Goal: Task Accomplishment & Management: Complete application form

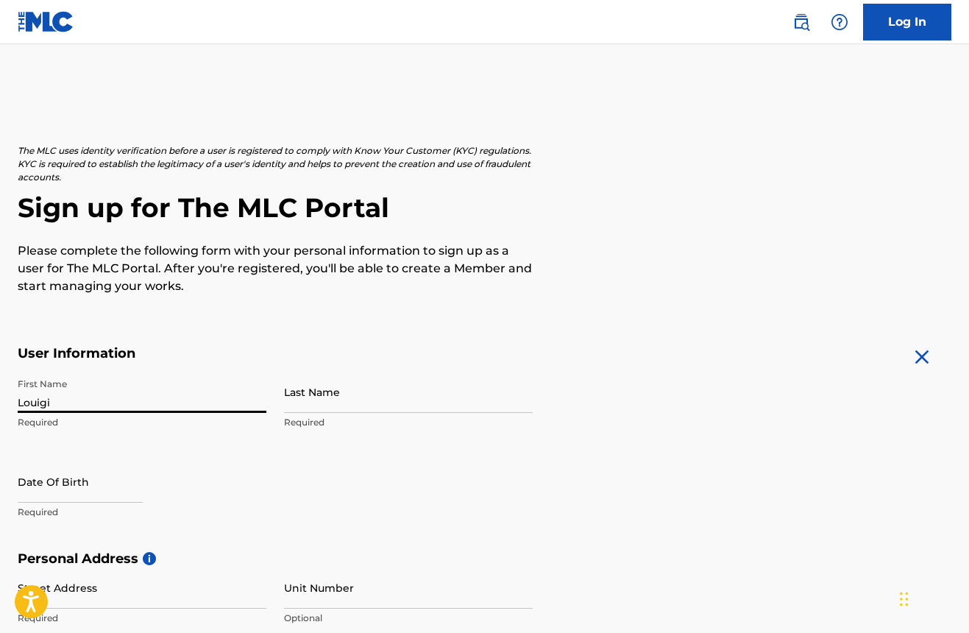
type input "Louigi"
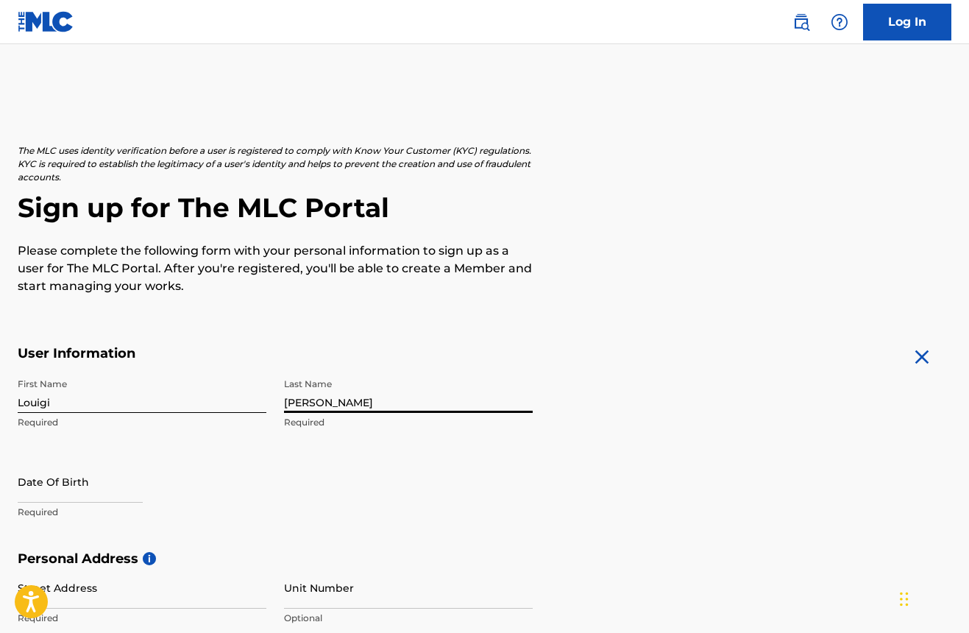
type input "[PERSON_NAME]"
select select "7"
select select "2025"
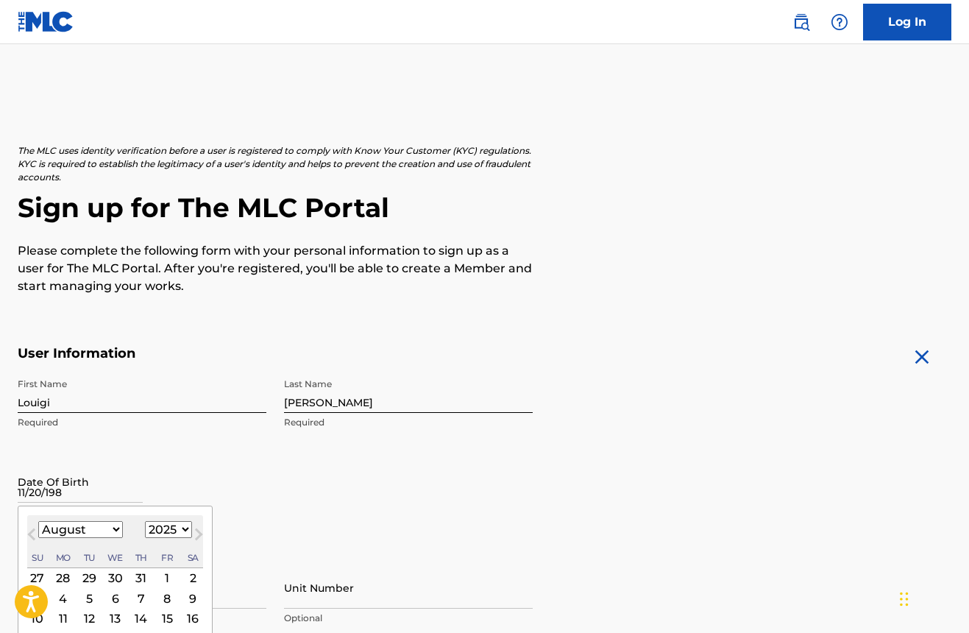
type input "[DATE]"
click at [335, 480] on div "First Name Louigi Required Last Name [PERSON_NAME] Date Of Birth [DEMOGRAPHIC_D…" at bounding box center [275, 461] width 515 height 180
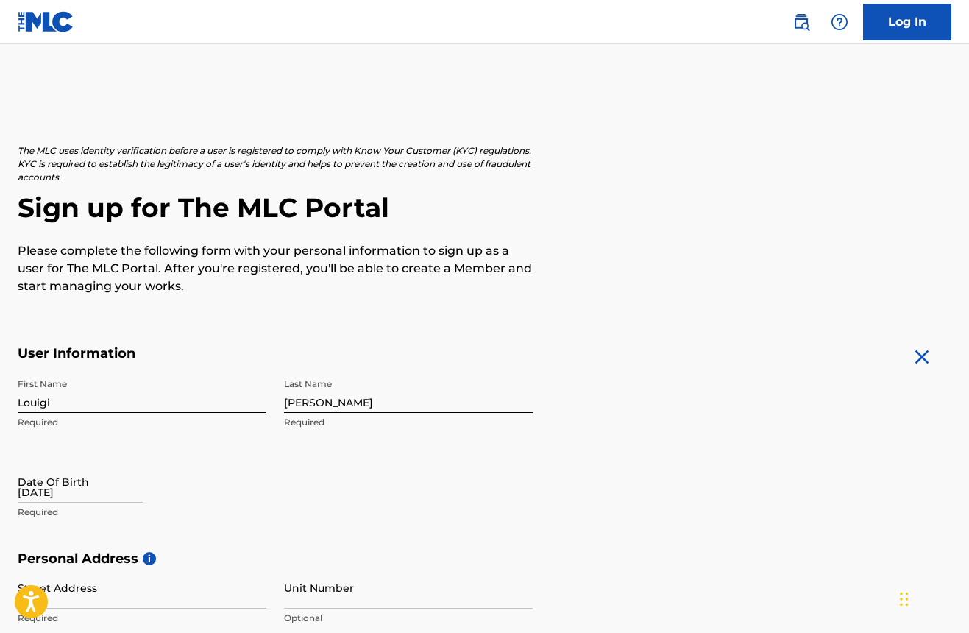
click at [88, 477] on input "[DATE]" at bounding box center [80, 482] width 125 height 42
select select "7"
select select "2025"
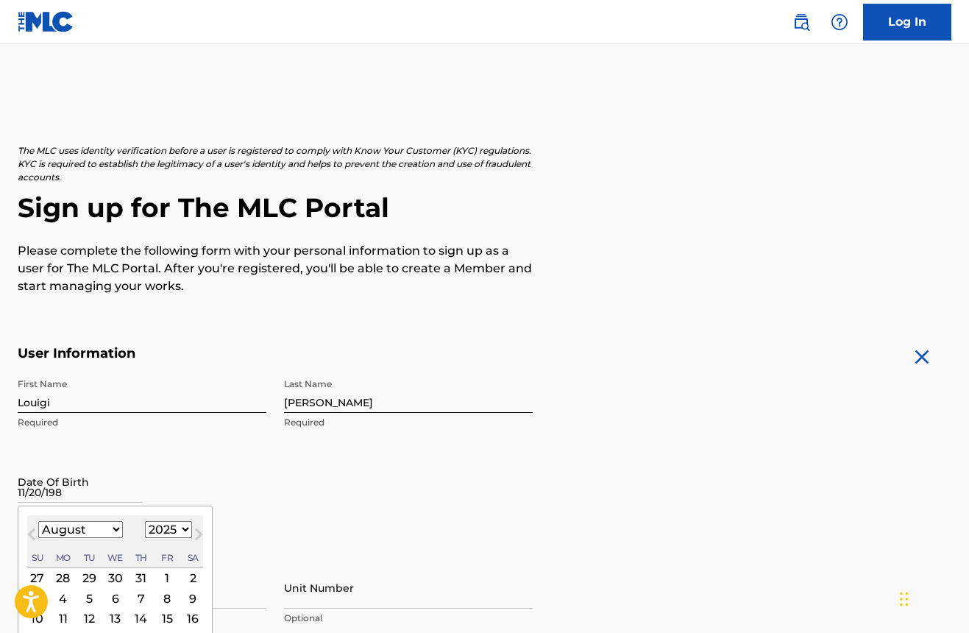
type input "[DATE]"
click at [54, 496] on input "[DATE]" at bounding box center [80, 482] width 125 height 42
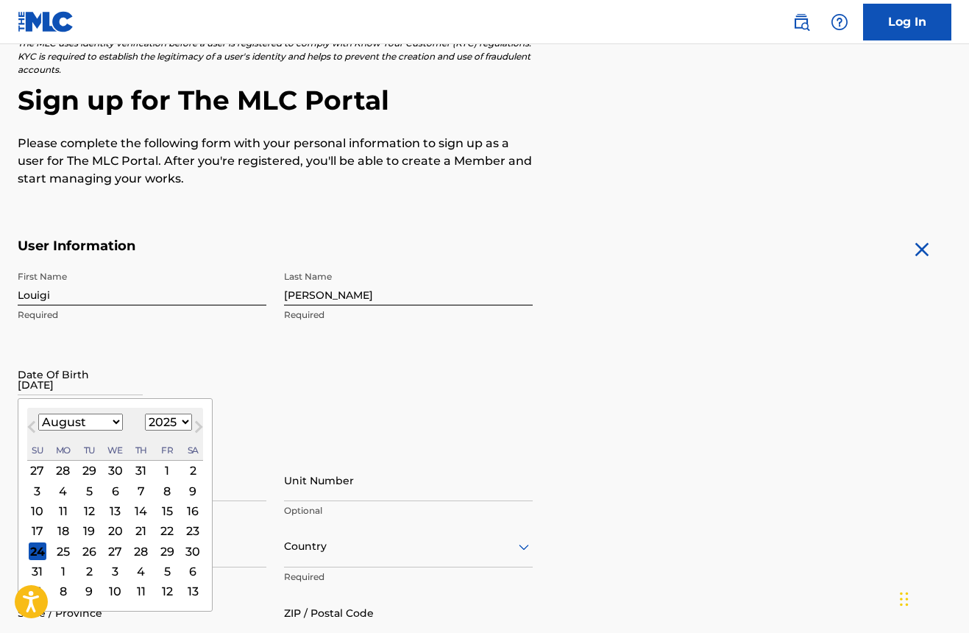
scroll to position [109, 0]
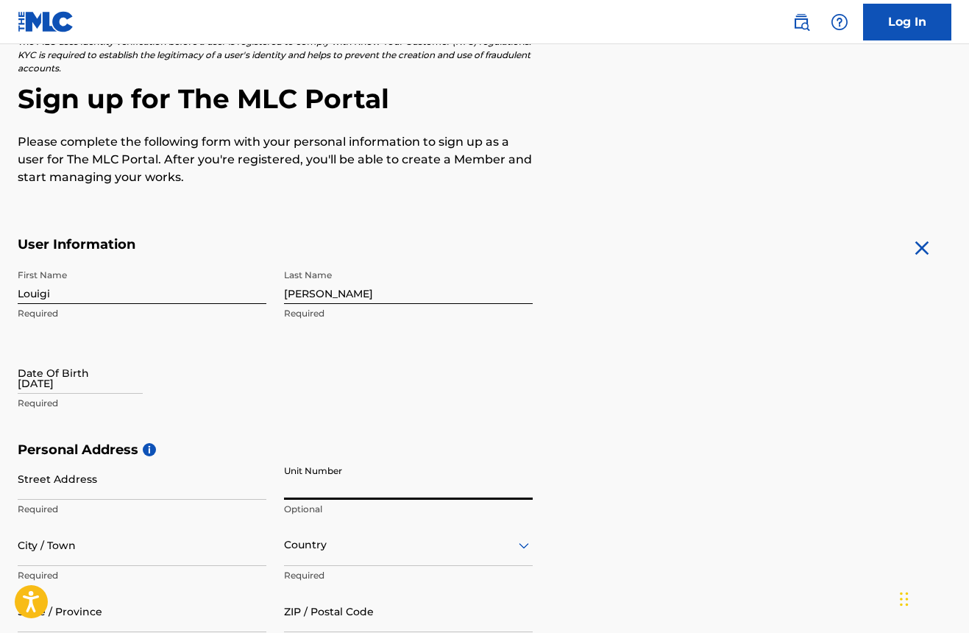
select select "7"
select select "2025"
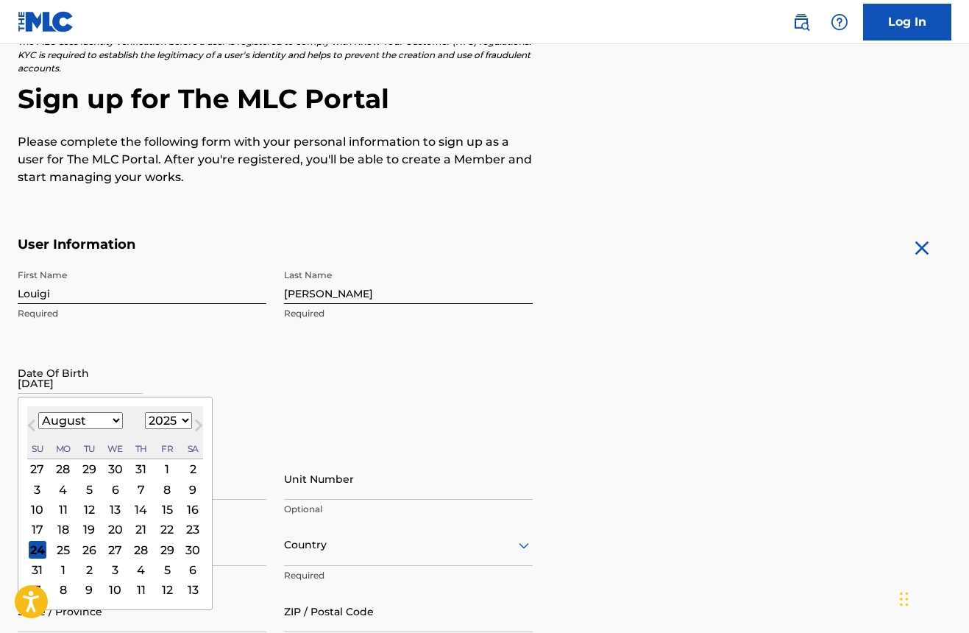
click at [104, 381] on input "[DATE]" at bounding box center [80, 373] width 125 height 42
select select "10"
click at [133, 527] on div "20" at bounding box center [141, 529] width 18 height 18
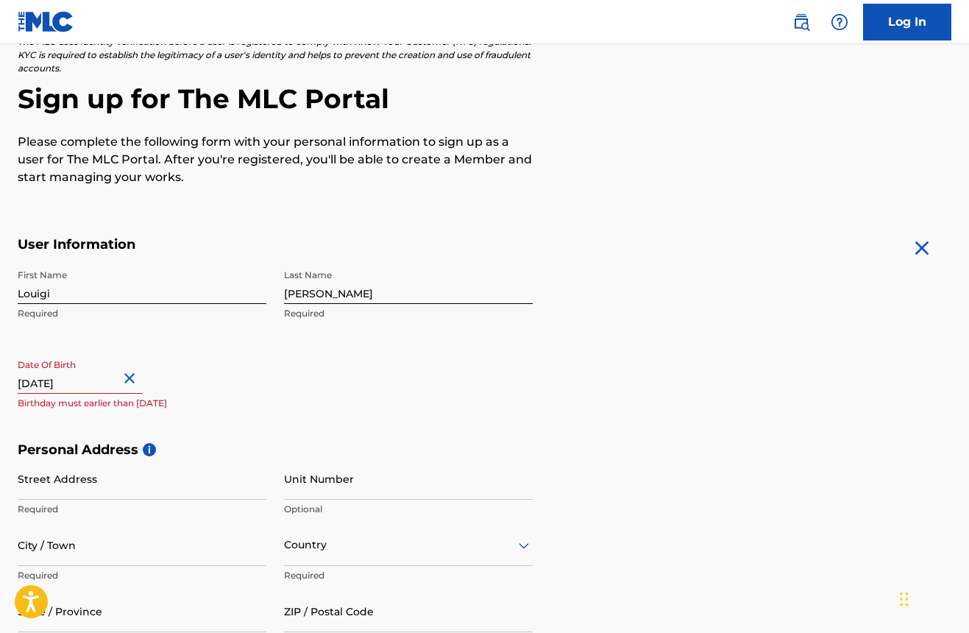
select select "10"
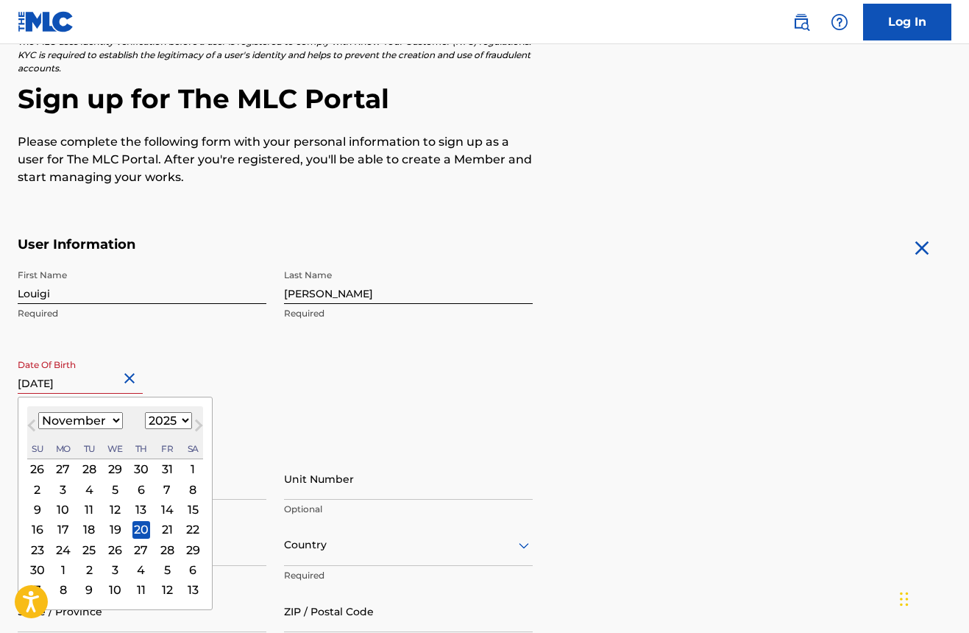
click at [105, 383] on input "[DATE]" at bounding box center [80, 373] width 125 height 42
select select "1983"
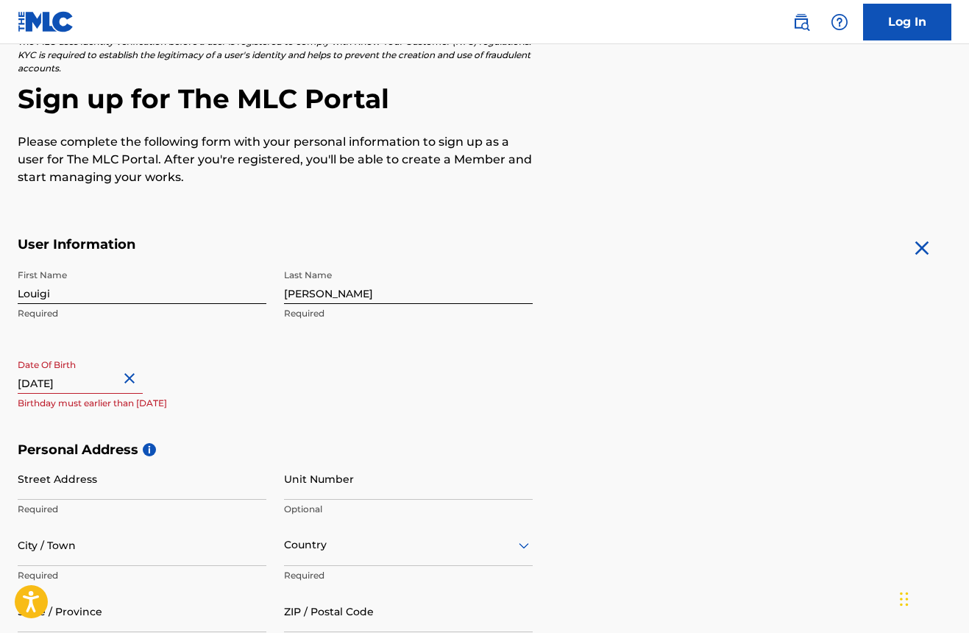
click at [221, 376] on div "Date Of Birth [DEMOGRAPHIC_DATA] Birthday must earlier than [DATE]" at bounding box center [142, 385] width 249 height 66
select select "10"
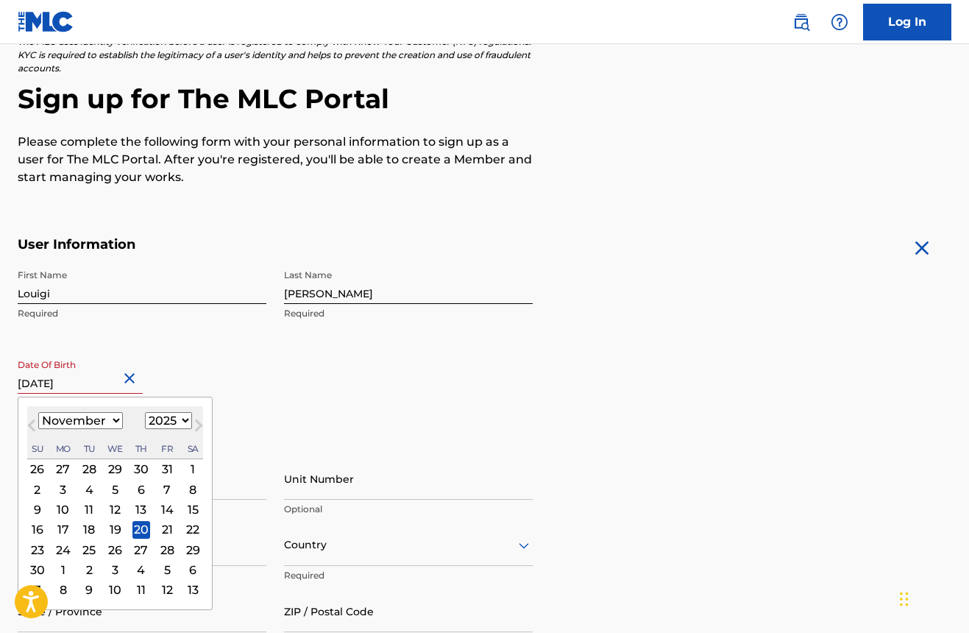
click at [100, 381] on input "[DATE]" at bounding box center [80, 373] width 125 height 42
select select "1983"
click at [33, 529] on div "20" at bounding box center [38, 529] width 18 height 18
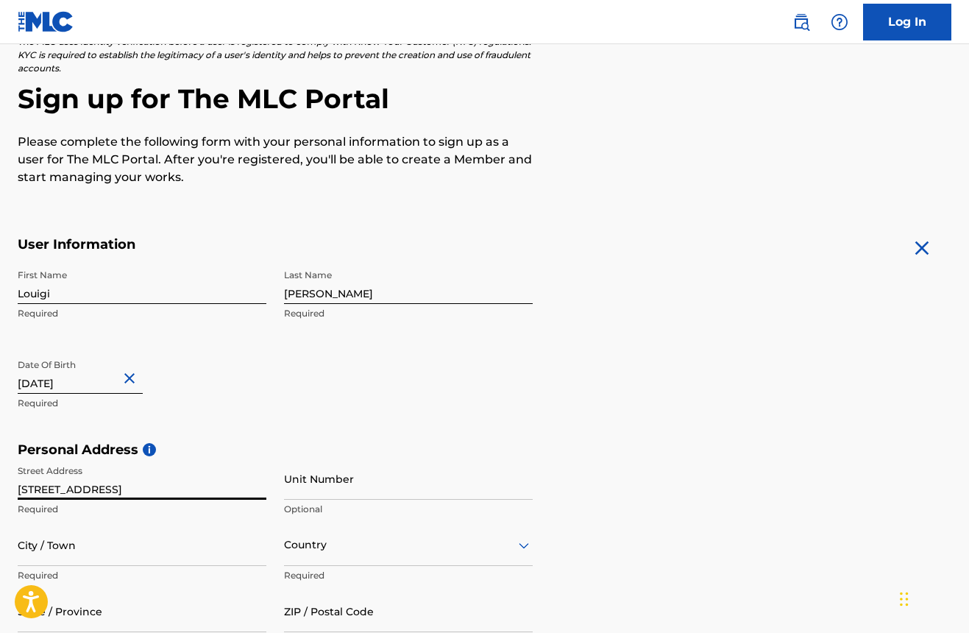
type input "[STREET_ADDRESS]"
type input "[PERSON_NAME]"
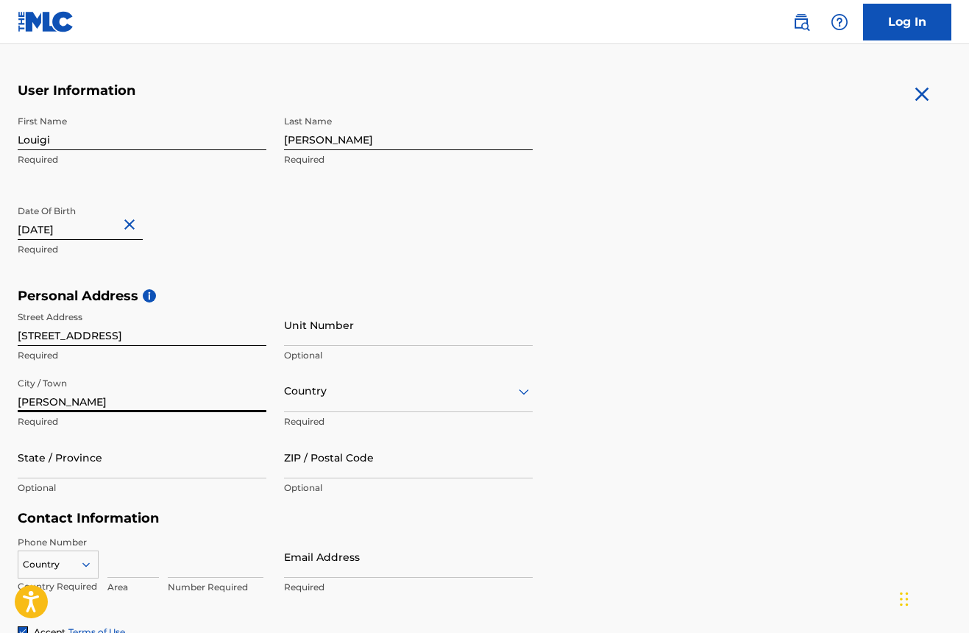
click at [357, 412] on div "Country" at bounding box center [408, 391] width 249 height 42
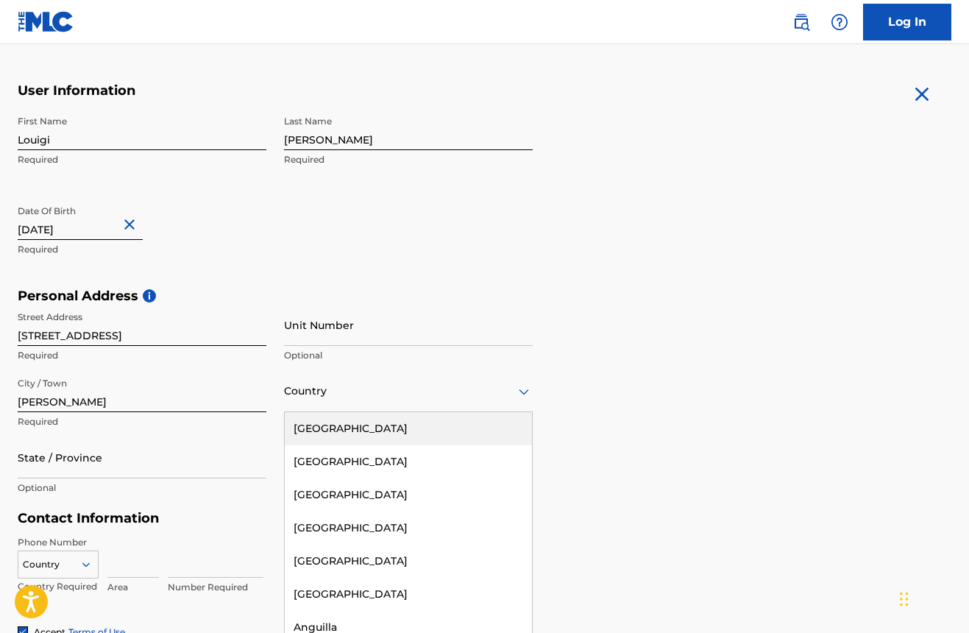
click at [357, 436] on div "[GEOGRAPHIC_DATA]" at bounding box center [408, 428] width 247 height 33
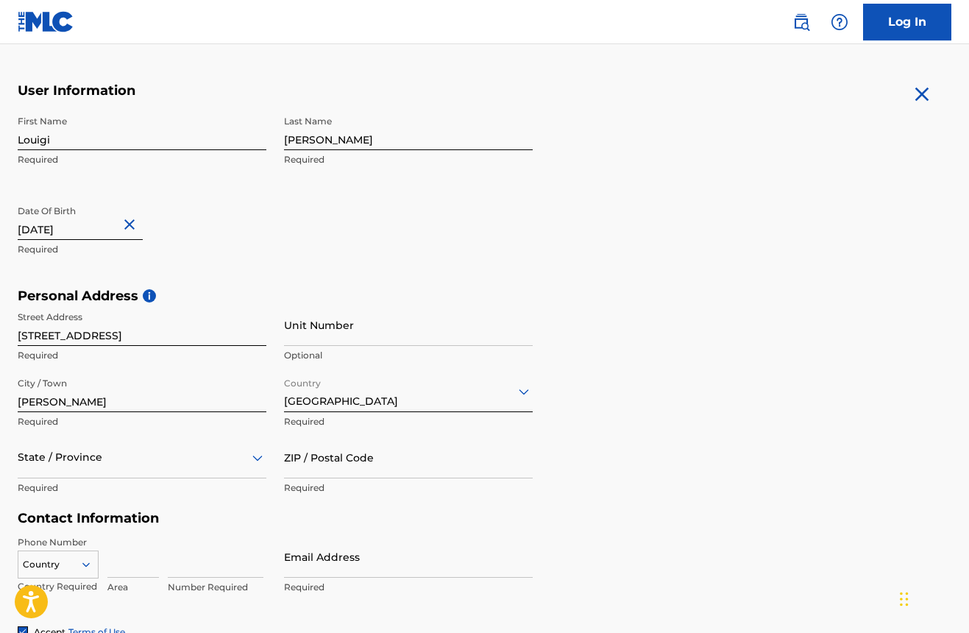
scroll to position [329, 0]
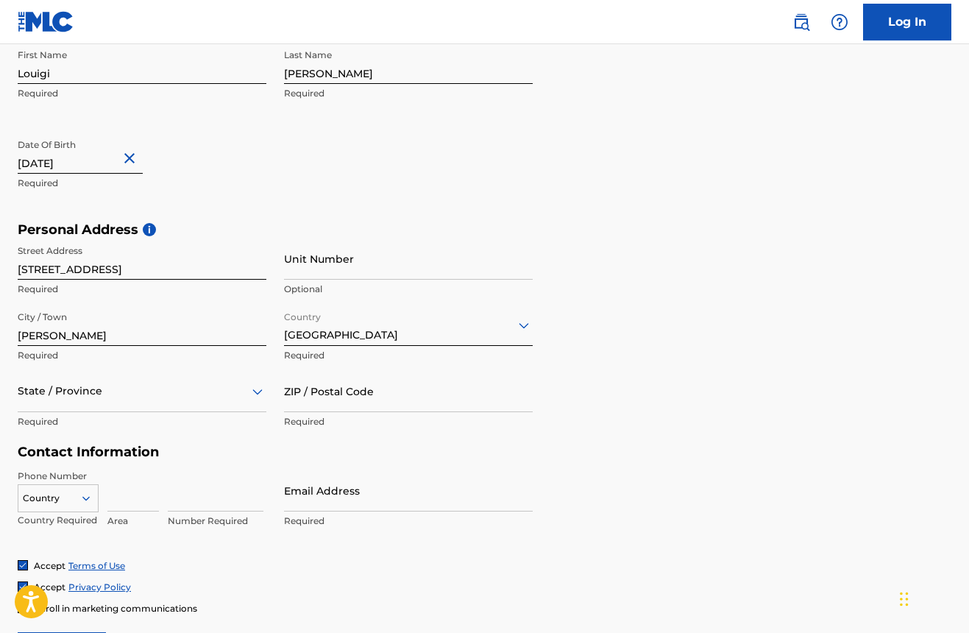
click at [88, 412] on div "State / Province" at bounding box center [142, 391] width 249 height 42
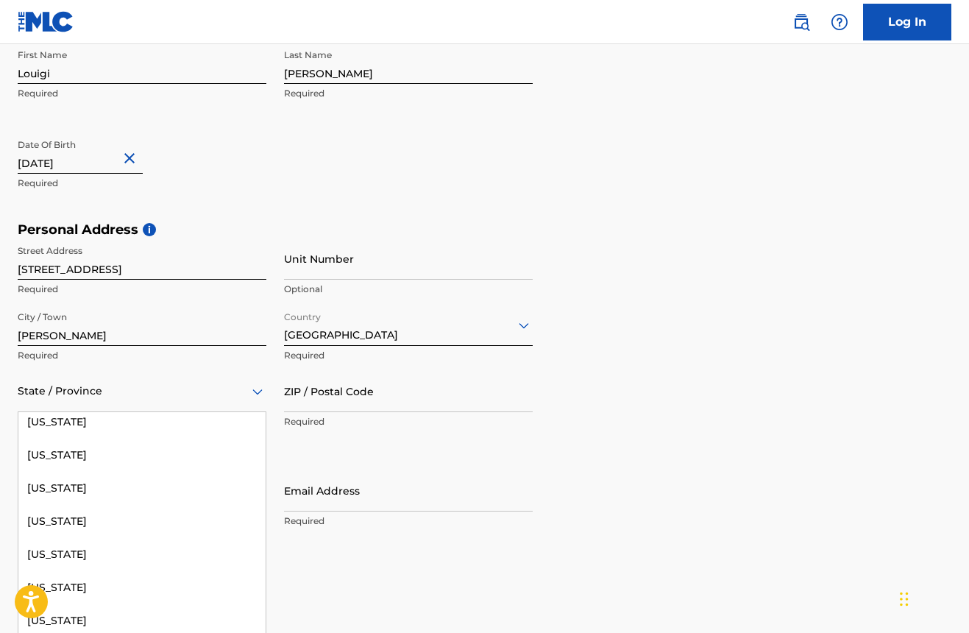
scroll to position [320, 0]
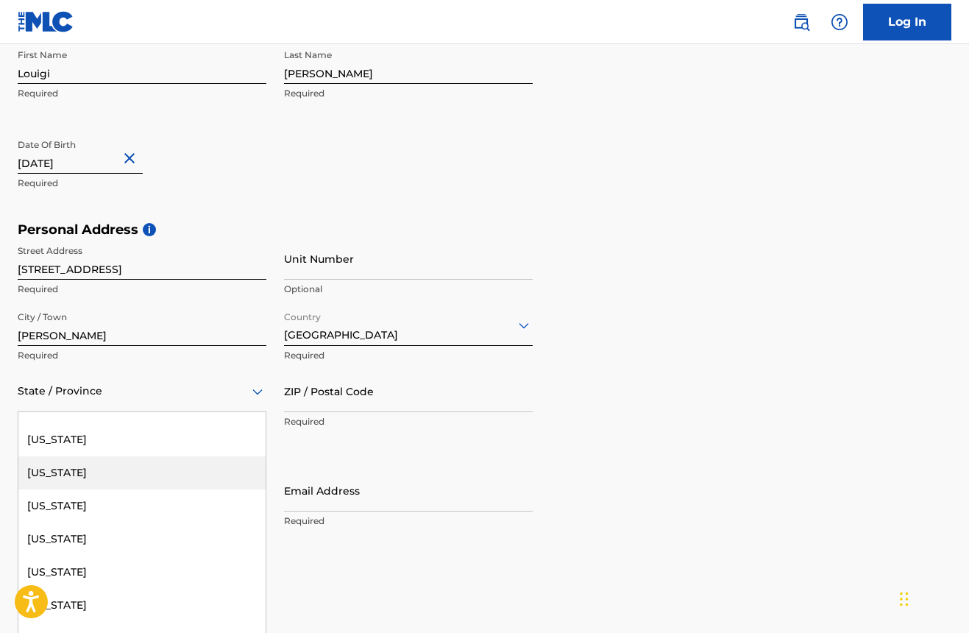
click at [60, 468] on div "[US_STATE]" at bounding box center [141, 472] width 247 height 33
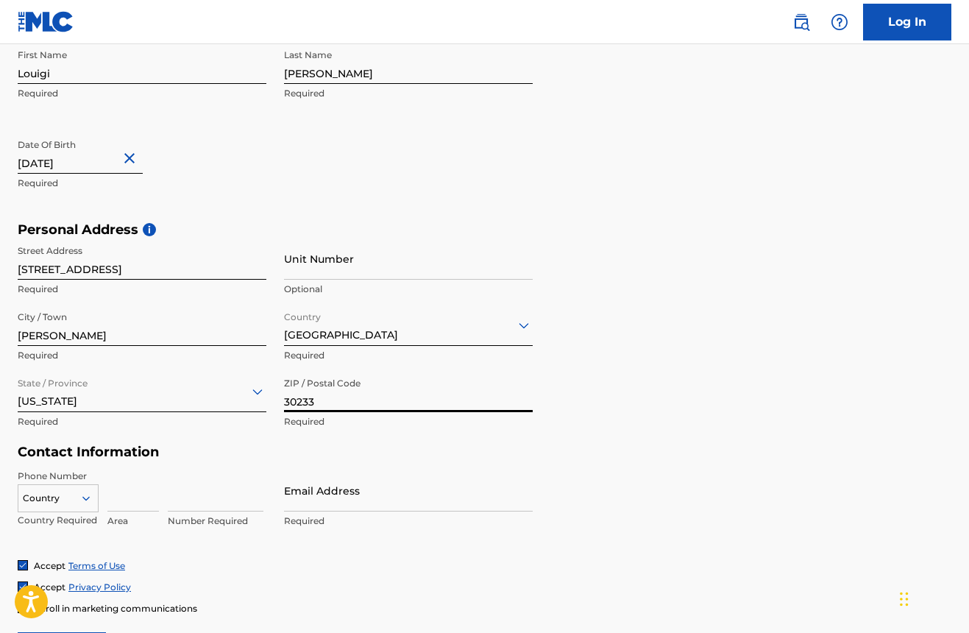
type input "30233"
click at [515, 450] on h5 "Contact Information" at bounding box center [275, 452] width 515 height 17
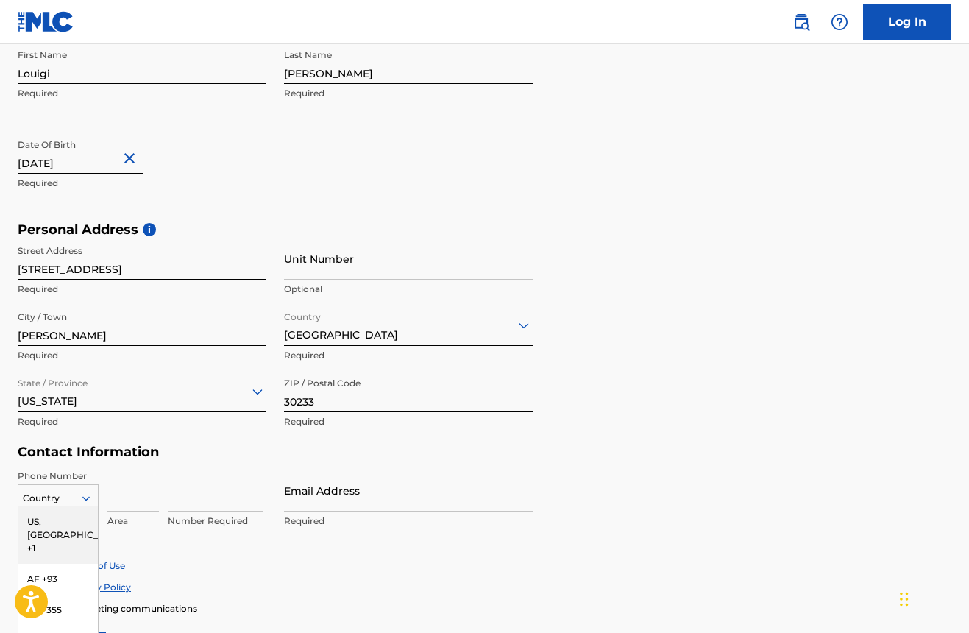
scroll to position [422, 0]
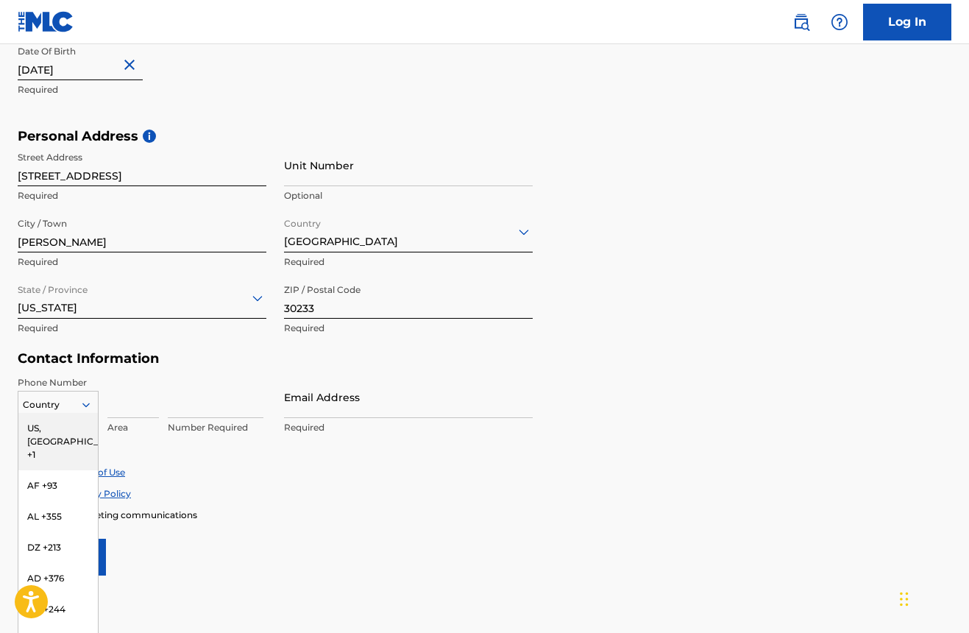
click at [84, 413] on div "US, [GEOGRAPHIC_DATA] +1, 1 of 216. 216 results available. Use Up and Down to c…" at bounding box center [58, 402] width 81 height 22
click at [64, 424] on div "US, [GEOGRAPHIC_DATA] +1" at bounding box center [57, 441] width 79 height 57
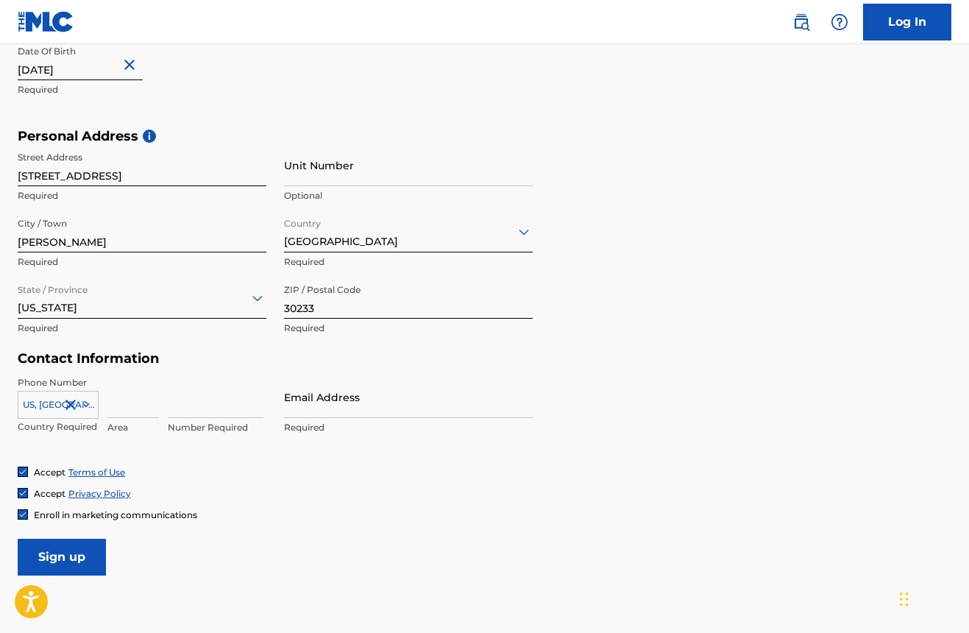
click at [141, 411] on input at bounding box center [132, 397] width 51 height 42
type input "470"
type input "9306406"
type input "[EMAIL_ADDRESS][DOMAIN_NAME]"
click at [567, 496] on div "Accept Privacy Policy" at bounding box center [485, 493] width 934 height 13
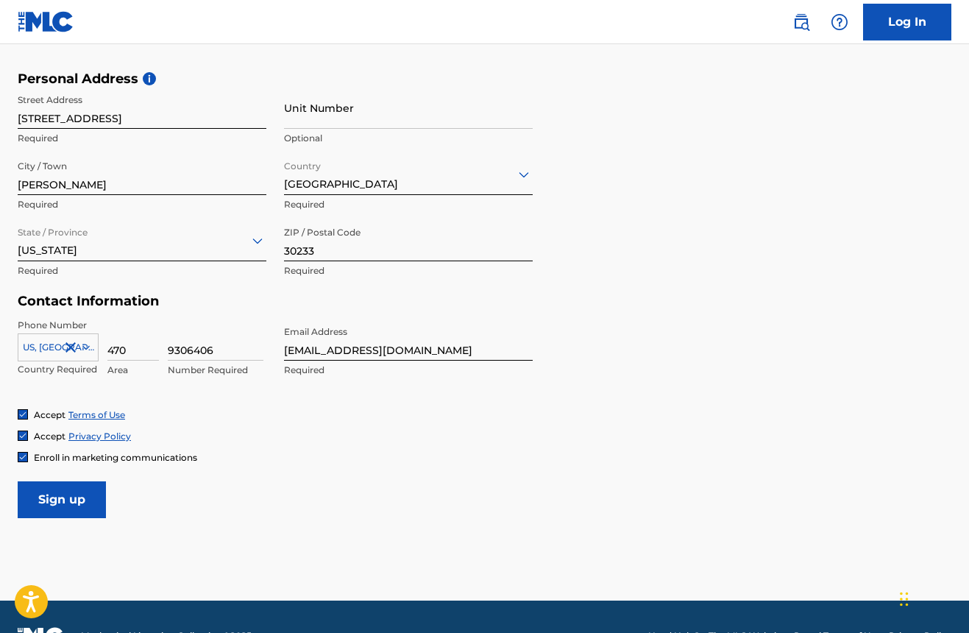
scroll to position [480, 0]
click at [21, 455] on img at bounding box center [22, 456] width 9 height 9
click at [50, 492] on input "Sign up" at bounding box center [62, 499] width 88 height 37
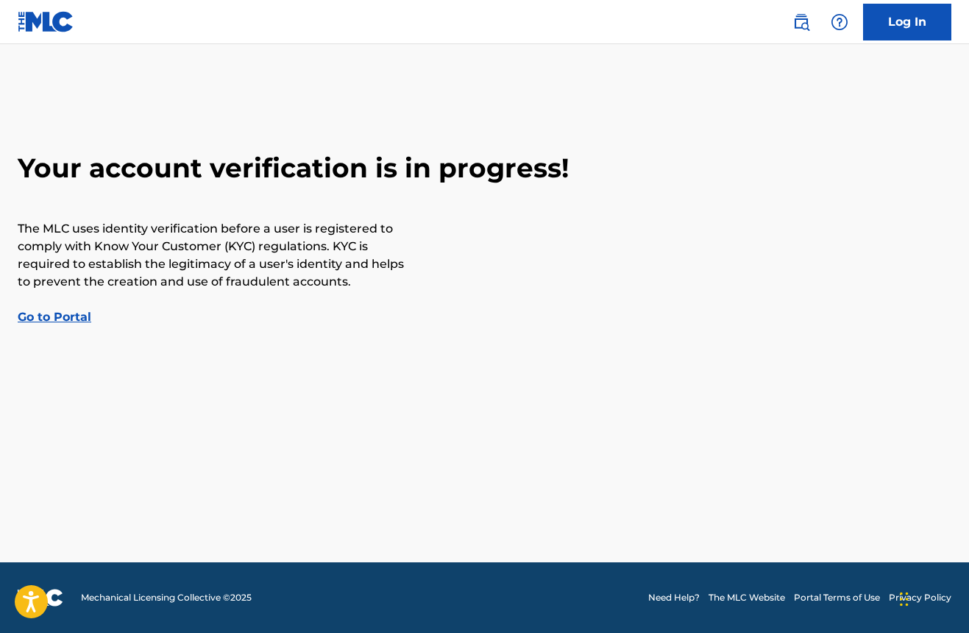
click at [43, 327] on main "Your account verification is in progress! The MLC uses identity verification be…" at bounding box center [484, 303] width 969 height 518
click at [43, 319] on link "Go to Portal" at bounding box center [55, 317] width 74 height 14
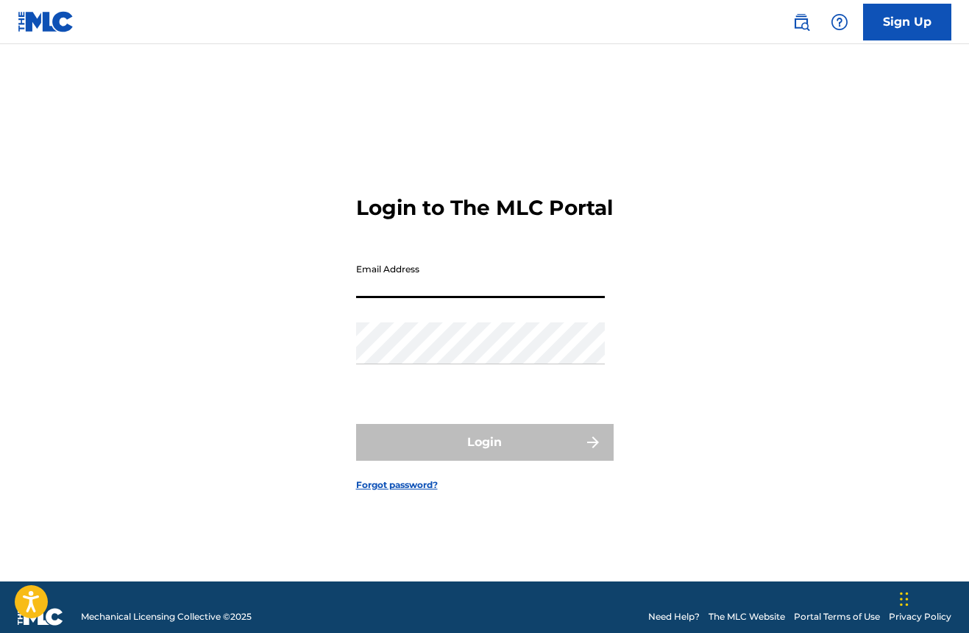
type input "[EMAIL_ADDRESS][DOMAIN_NAME]"
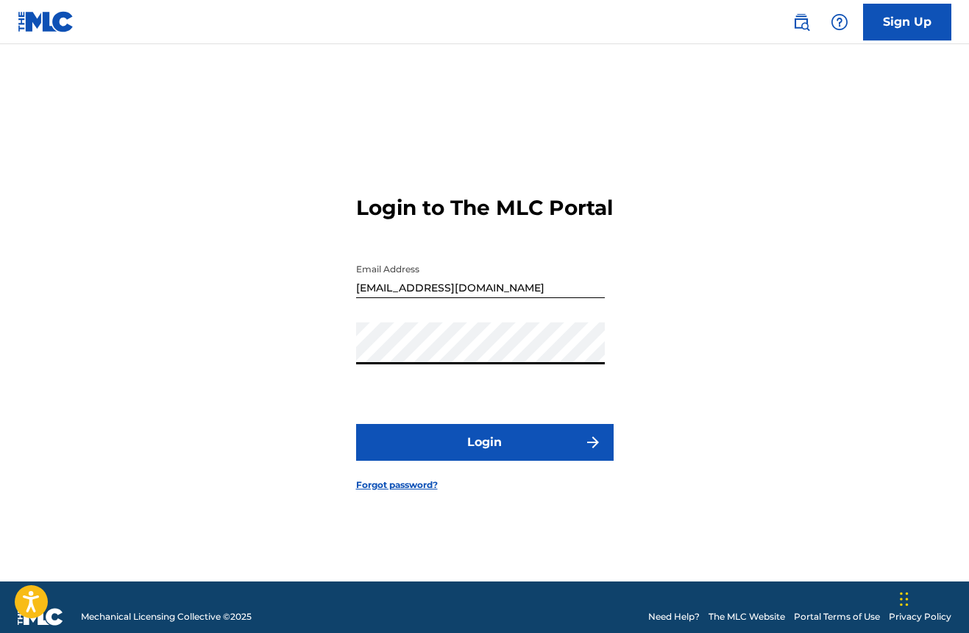
click at [496, 453] on button "Login" at bounding box center [484, 442] width 257 height 37
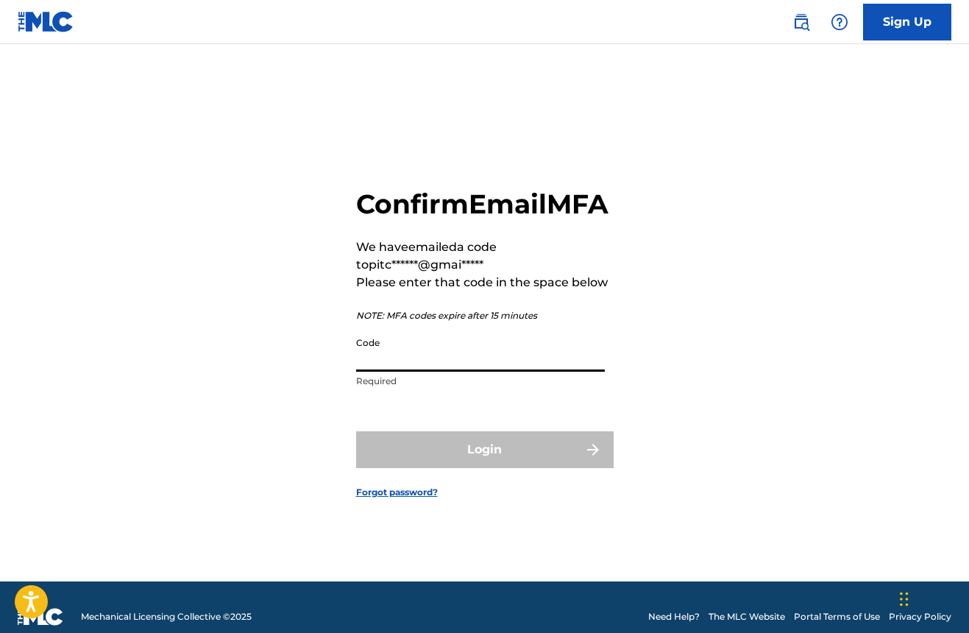
click at [451, 372] on input "Code" at bounding box center [480, 351] width 249 height 42
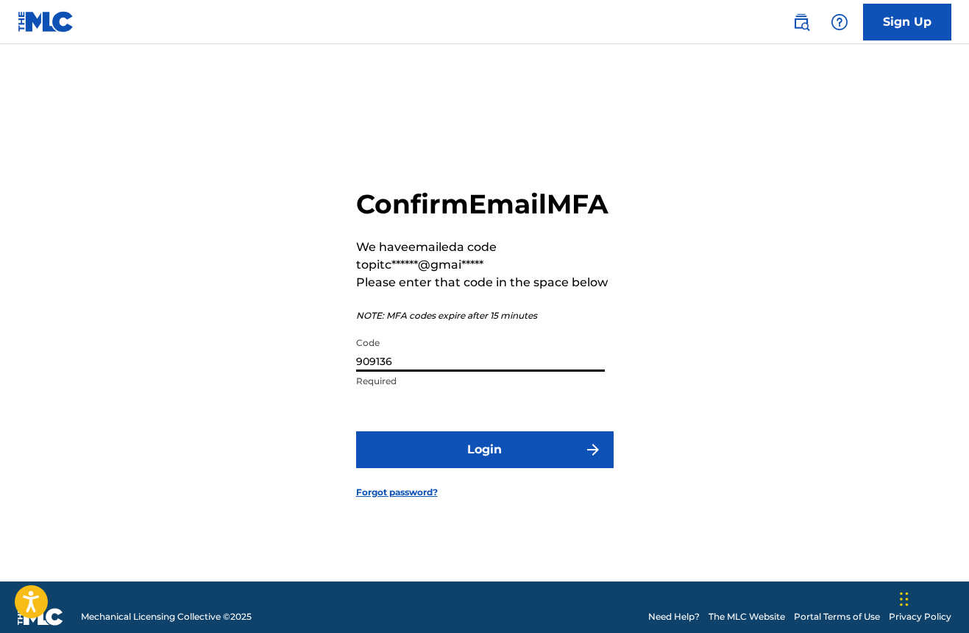
type input "909136"
click at [489, 468] on button "Login" at bounding box center [484, 449] width 257 height 37
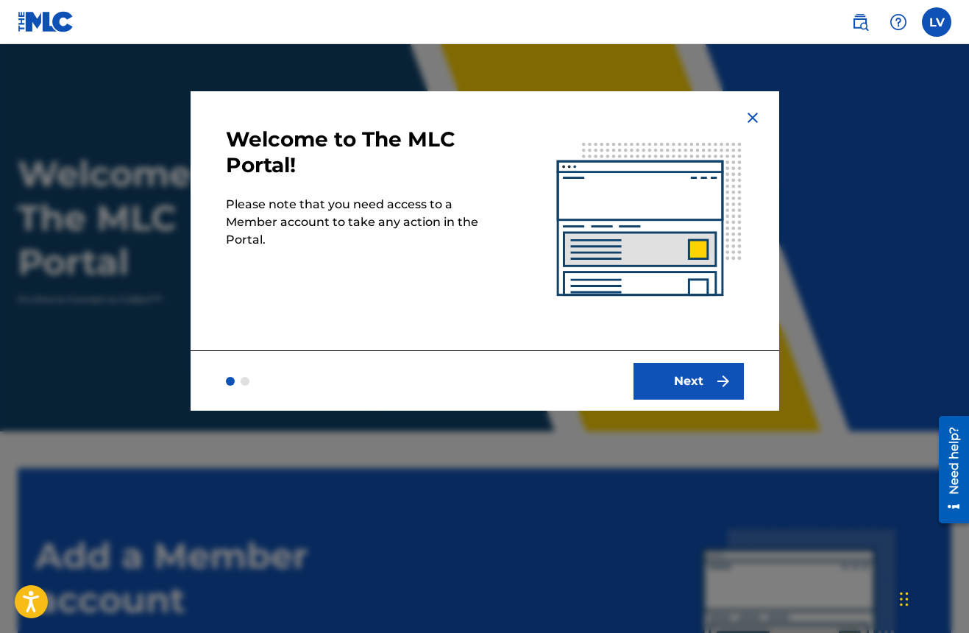
click at [708, 377] on button "Next" at bounding box center [688, 381] width 110 height 37
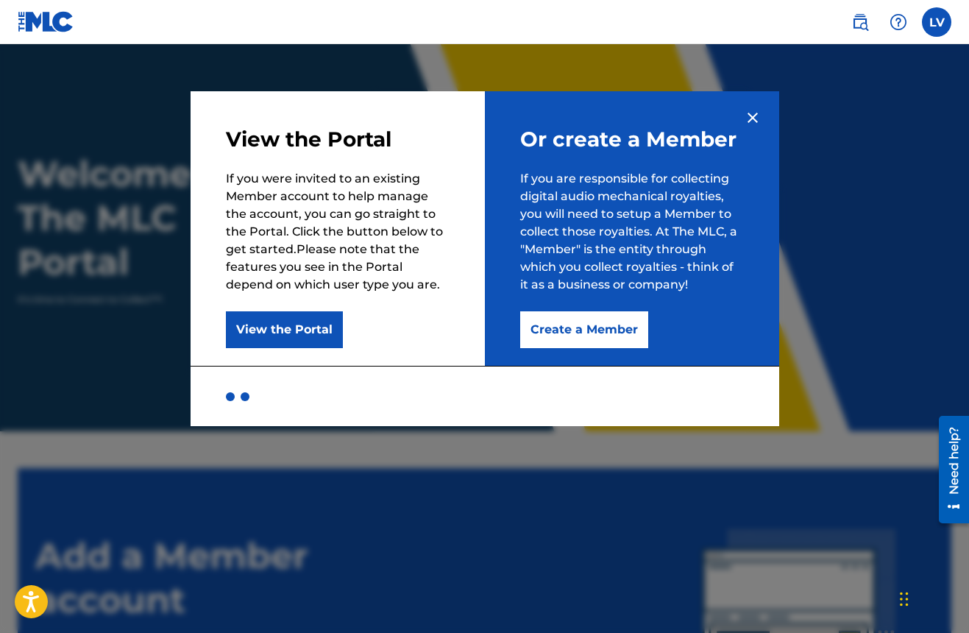
click at [582, 330] on button "Create a Member" at bounding box center [584, 329] width 128 height 37
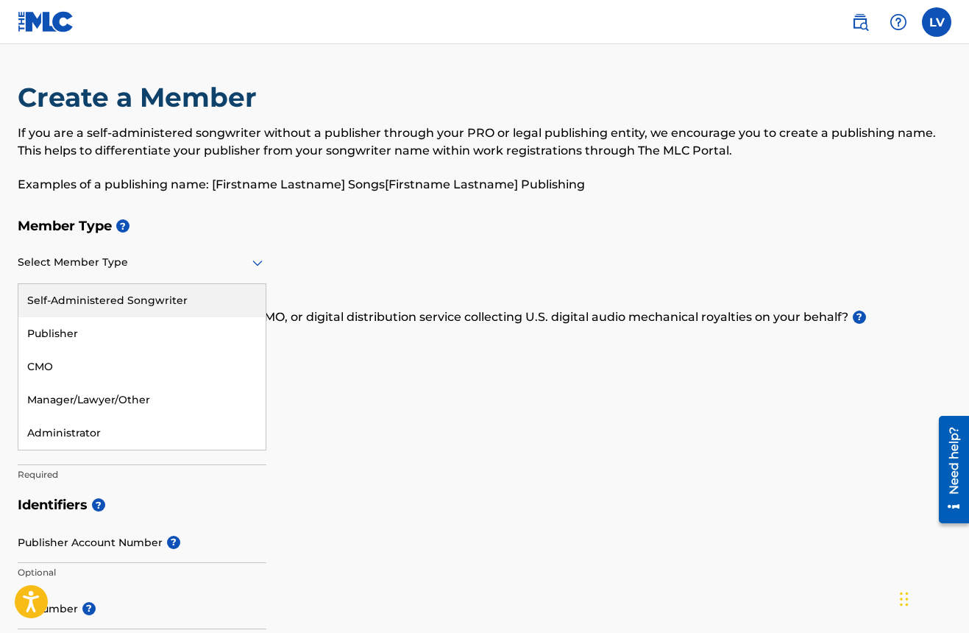
click at [198, 269] on div at bounding box center [142, 262] width 249 height 18
click at [148, 300] on div "Self-Administered Songwriter" at bounding box center [141, 300] width 247 height 33
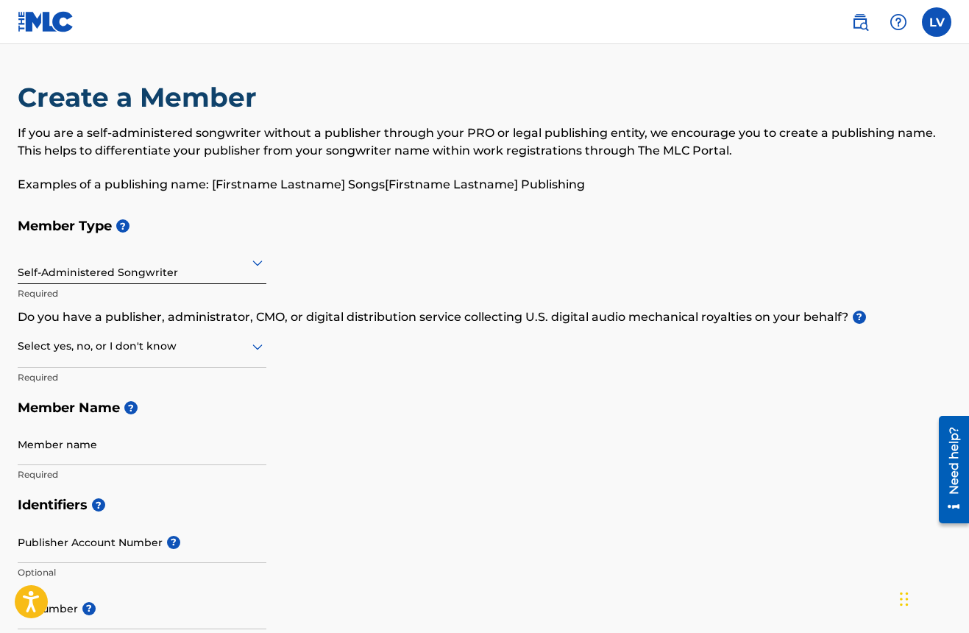
click at [128, 346] on div at bounding box center [142, 346] width 249 height 18
click at [65, 415] on div "No" at bounding box center [141, 417] width 247 height 33
click at [258, 352] on icon at bounding box center [258, 347] width 18 height 18
click at [76, 452] on div "I don't know" at bounding box center [141, 450] width 247 height 33
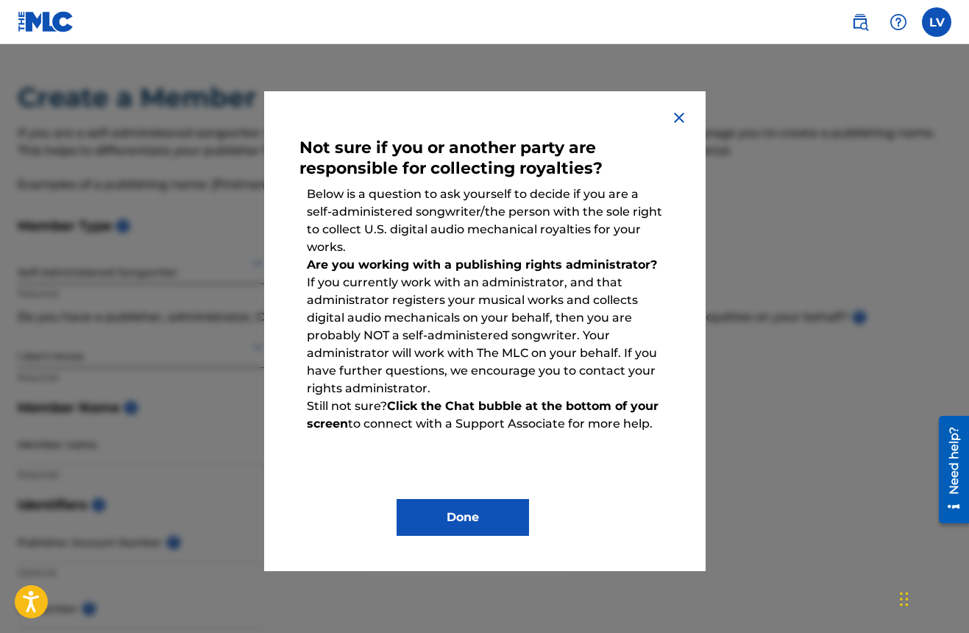
click at [678, 108] on div "Not sure if you or another party are responsible for collecting royalties? Belo…" at bounding box center [484, 331] width 441 height 480
click at [678, 114] on img at bounding box center [679, 118] width 18 height 18
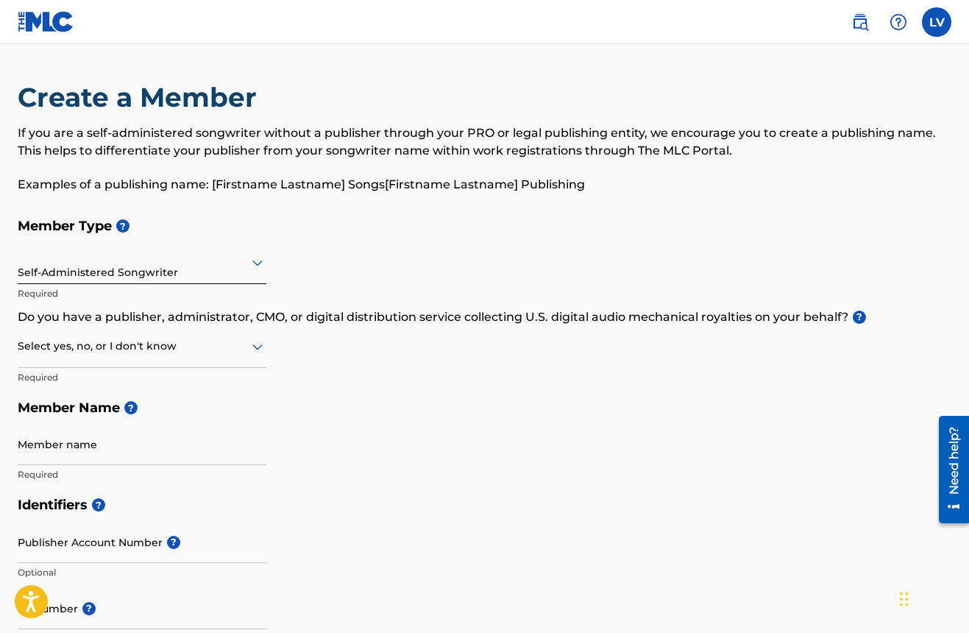
click at [103, 351] on div at bounding box center [142, 346] width 249 height 18
click at [57, 417] on div "No" at bounding box center [141, 417] width 247 height 33
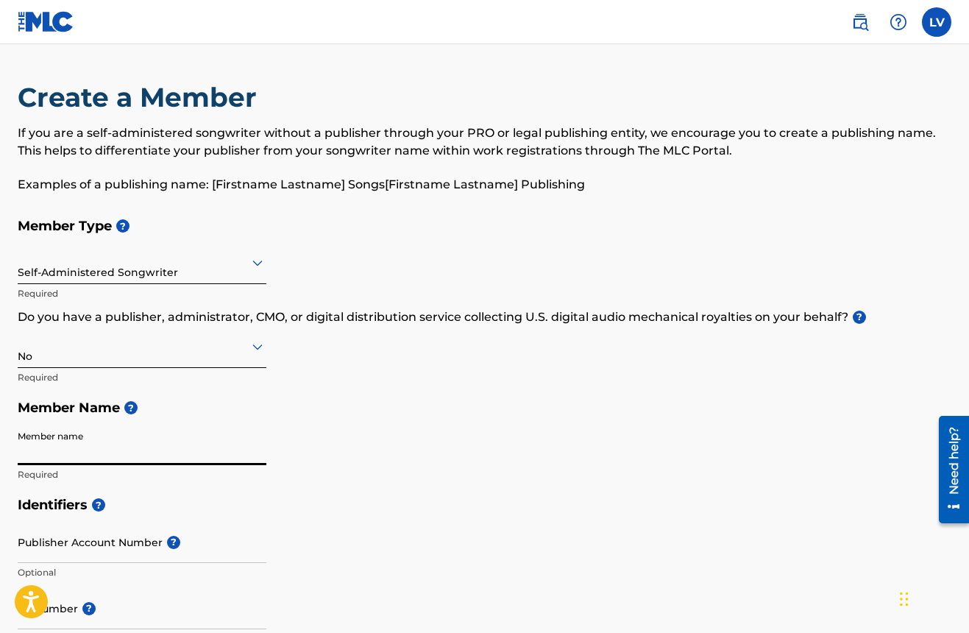
click at [253, 450] on input "Member name" at bounding box center [142, 444] width 249 height 42
type input "[PERSON_NAME]"
type input "[STREET_ADDRESS]"
type input "[PERSON_NAME]"
type input "[GEOGRAPHIC_DATA]"
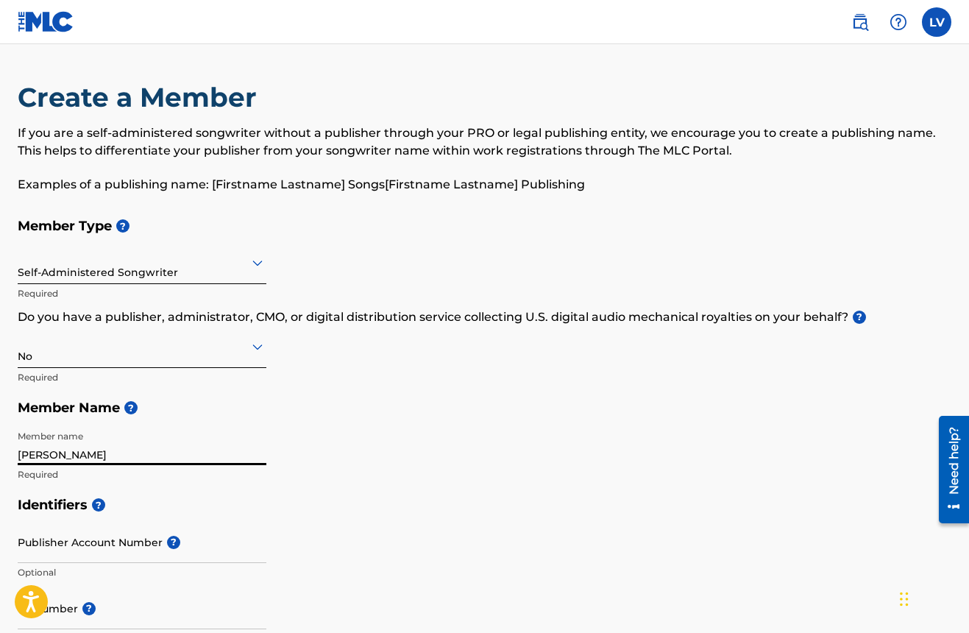
type input "GA"
type input "30233"
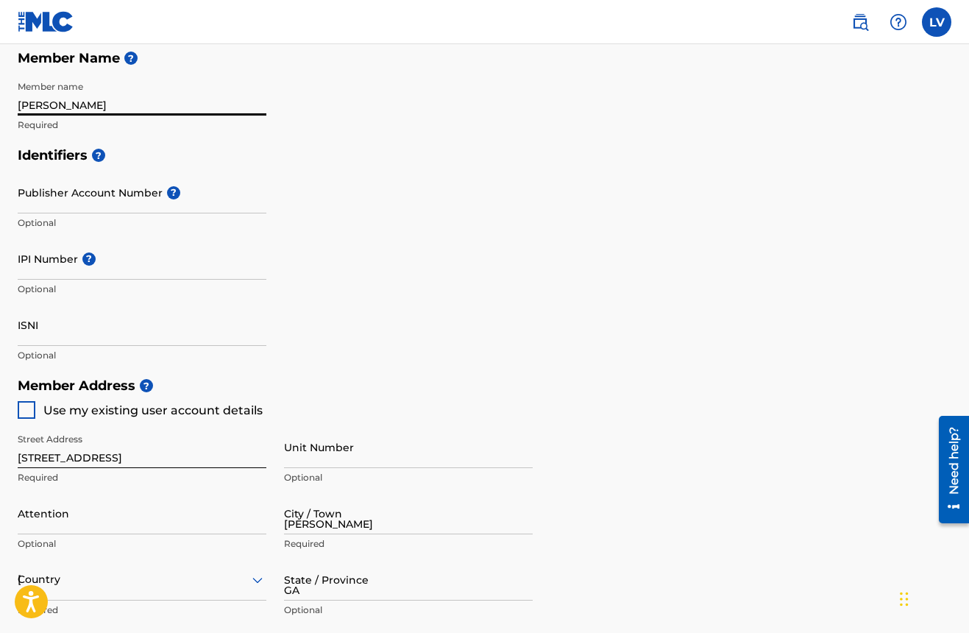
type input "[GEOGRAPHIC_DATA]"
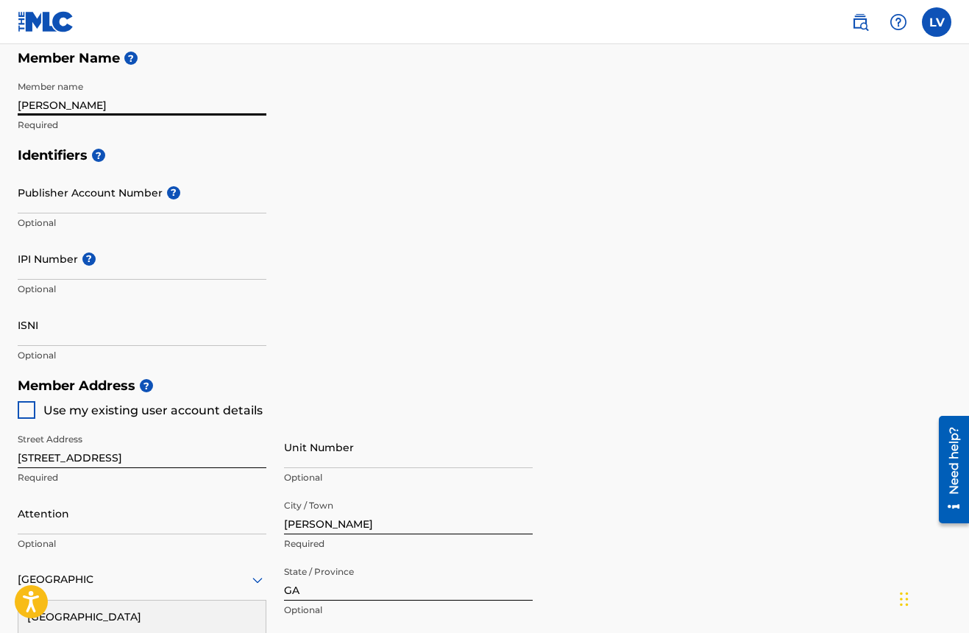
type input "[EMAIL_ADDRESS][DOMAIN_NAME]"
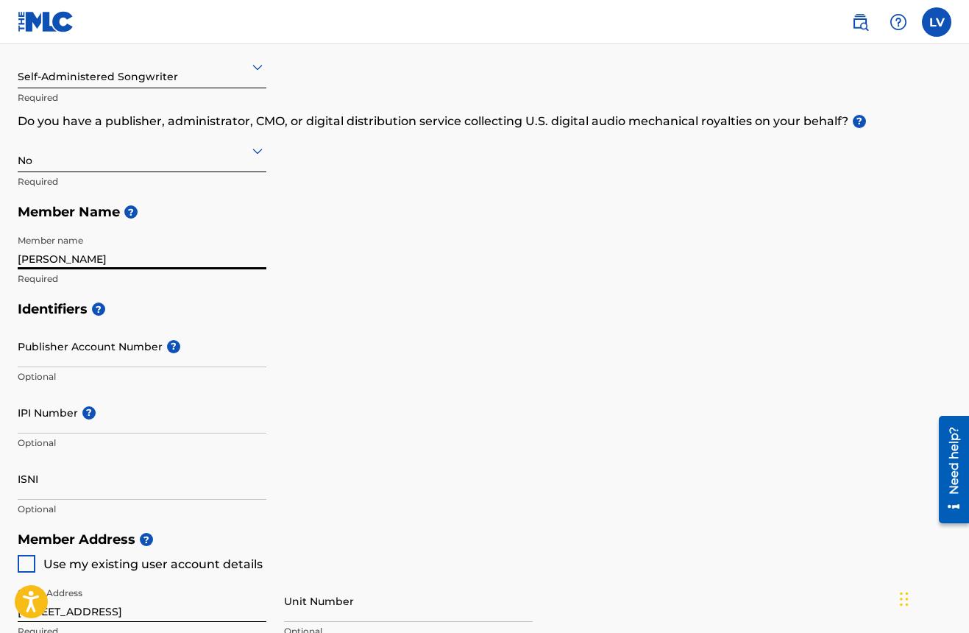
scroll to position [88, 0]
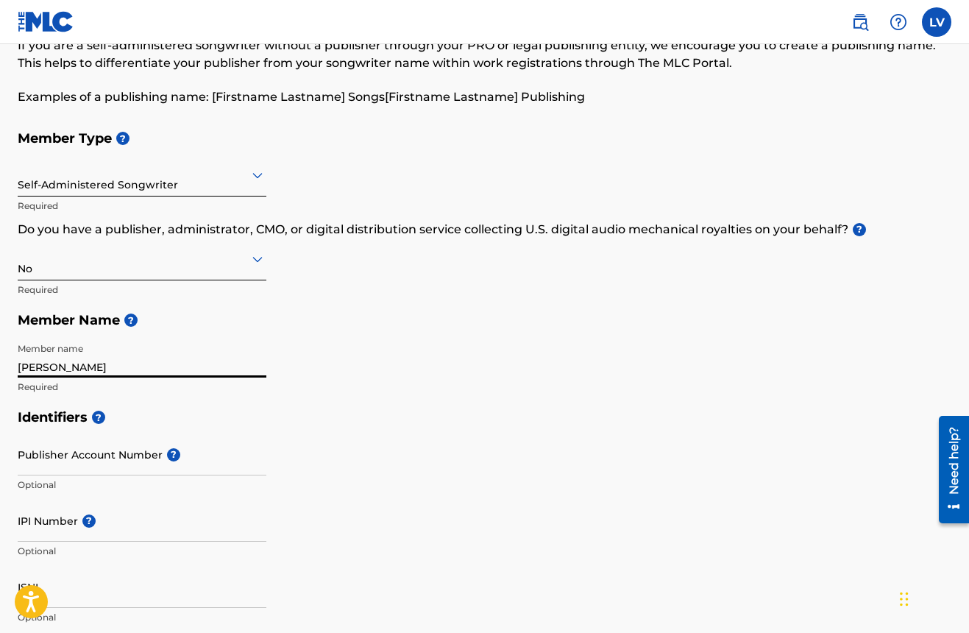
click at [100, 367] on input "[PERSON_NAME]" at bounding box center [142, 356] width 249 height 42
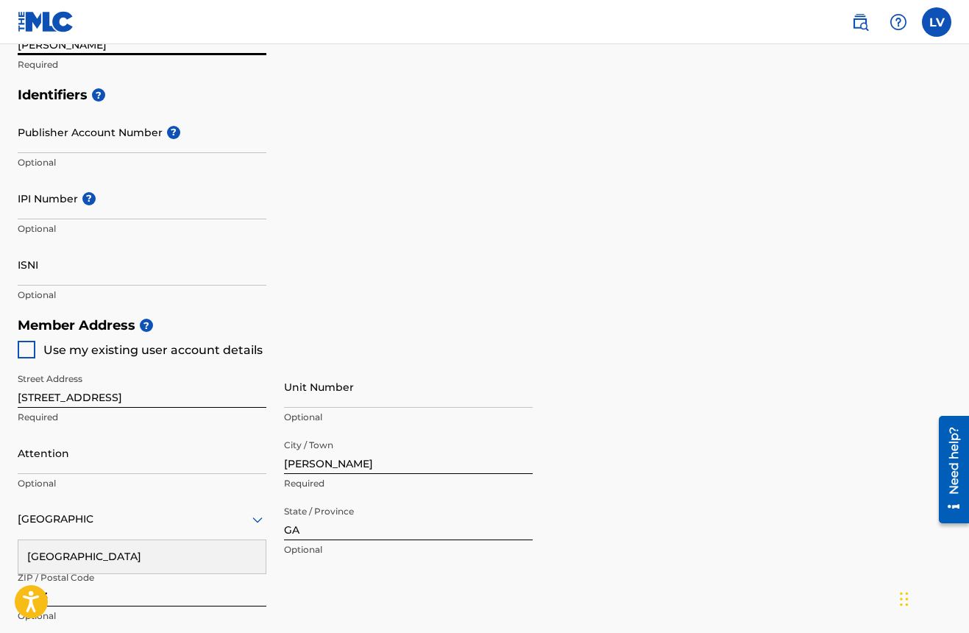
scroll to position [414, 0]
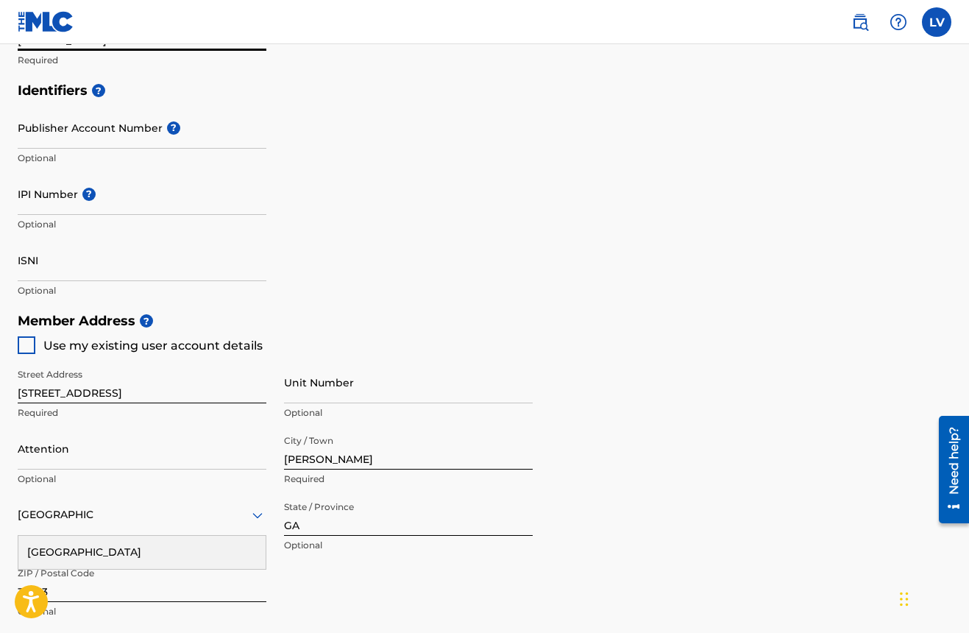
click at [32, 338] on div at bounding box center [27, 345] width 18 height 18
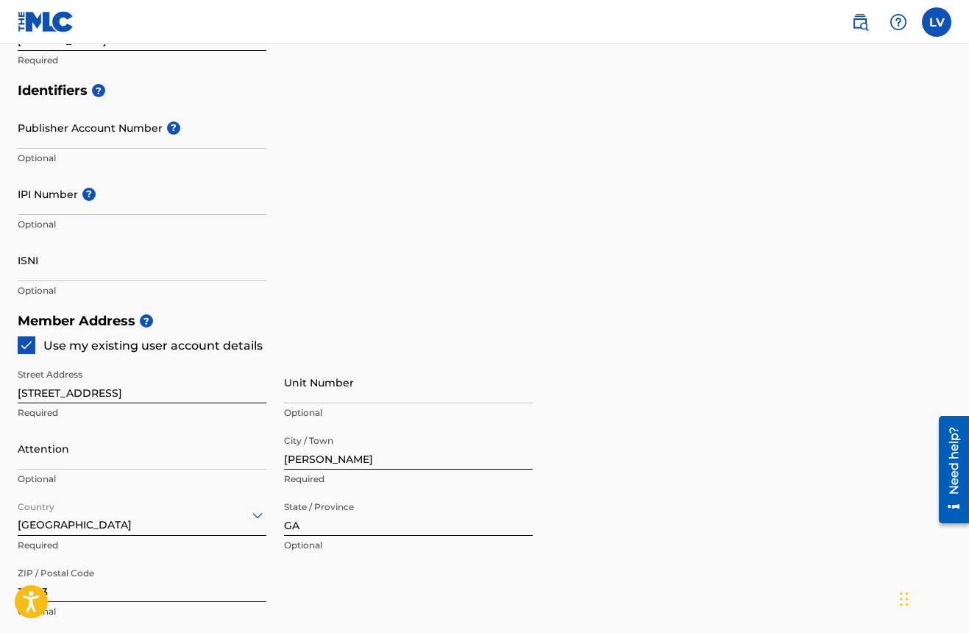
type input "470"
type input "9306406"
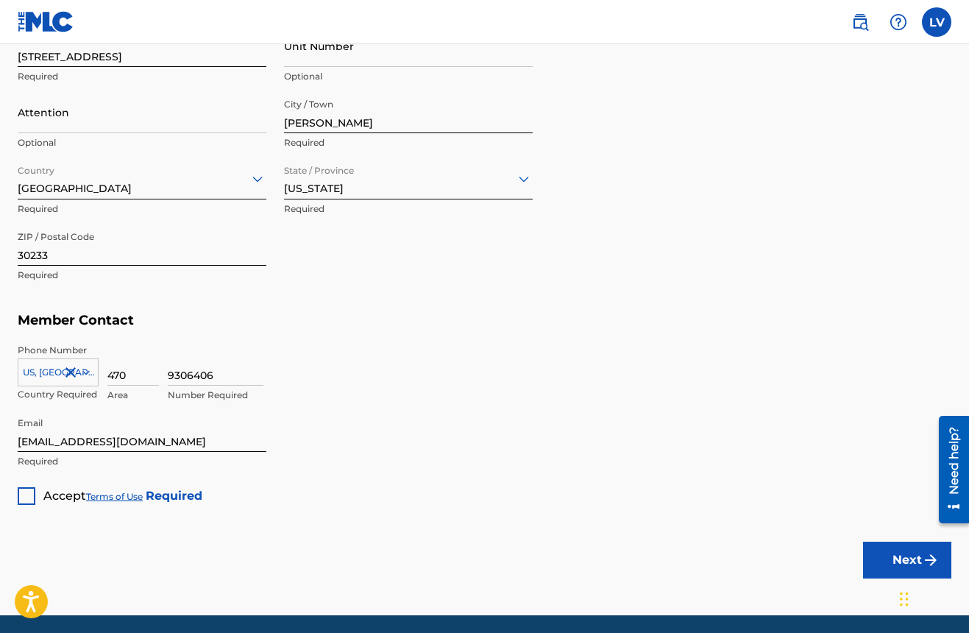
scroll to position [760, 0]
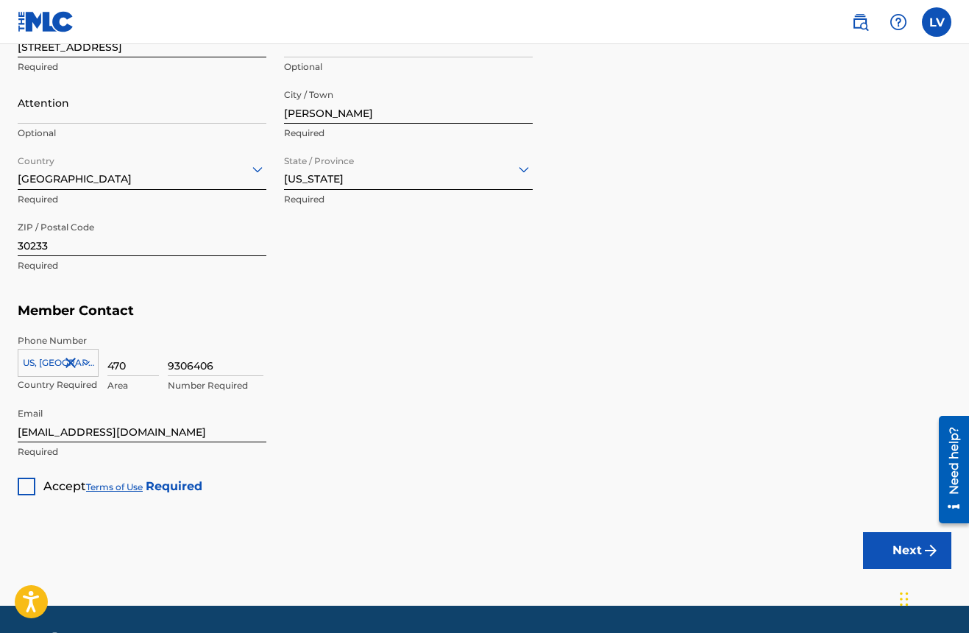
click at [26, 489] on div at bounding box center [27, 486] width 18 height 18
click at [892, 544] on button "Next" at bounding box center [907, 550] width 88 height 37
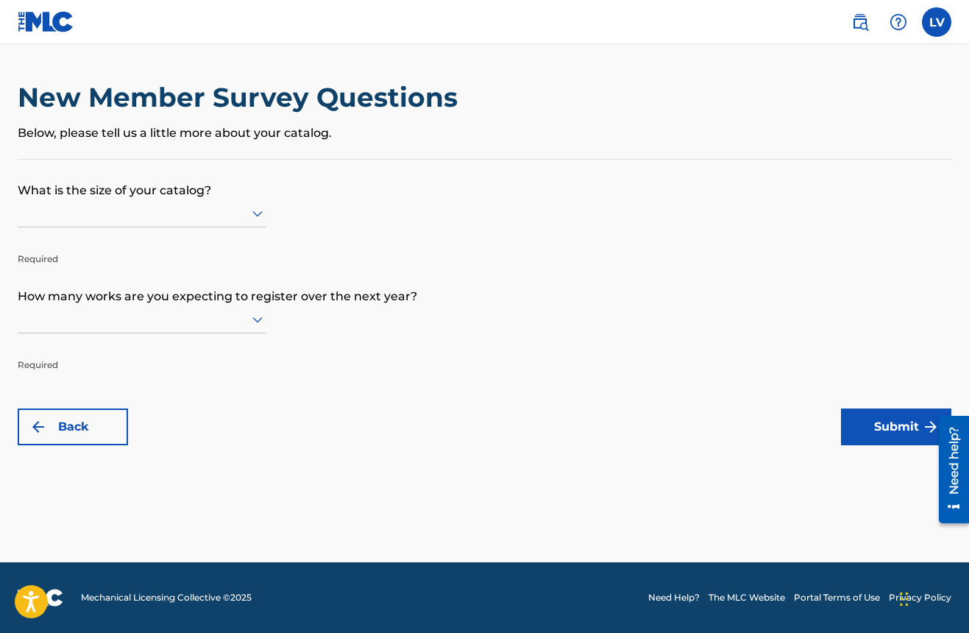
click at [256, 217] on icon at bounding box center [257, 214] width 10 height 6
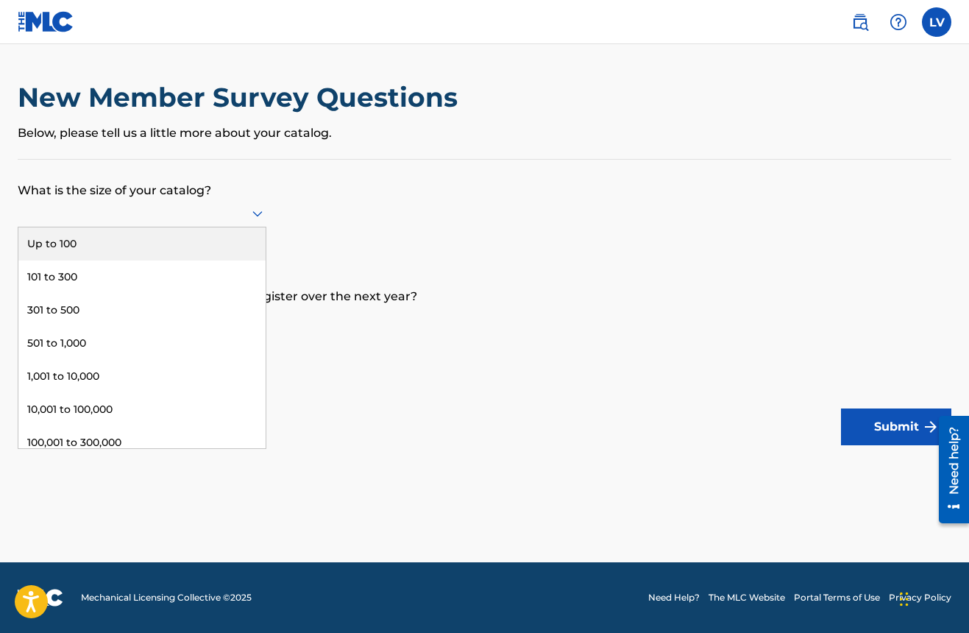
click at [70, 259] on div "Up to 100" at bounding box center [141, 243] width 247 height 33
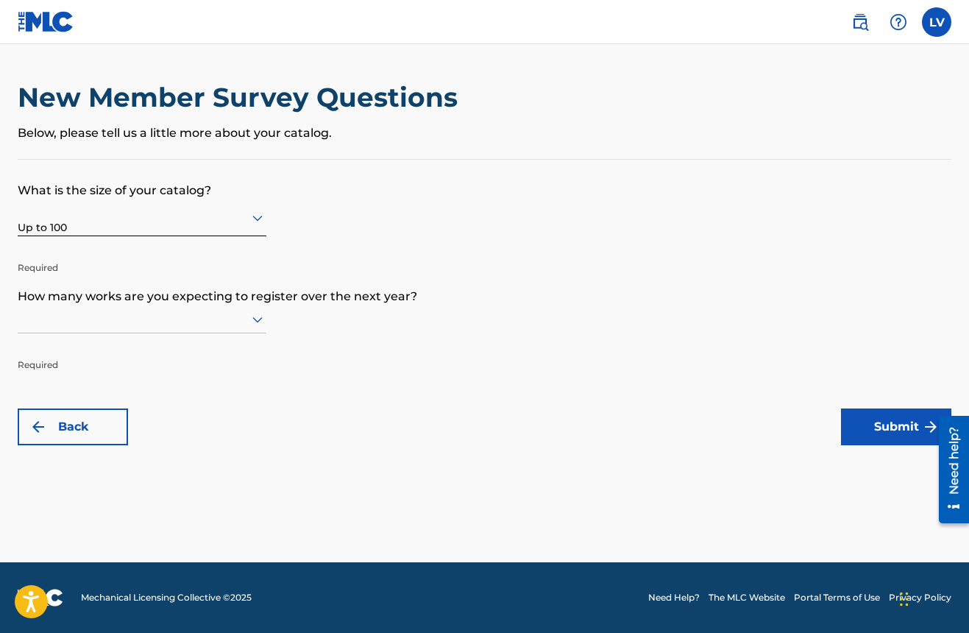
click at [254, 323] on icon at bounding box center [257, 320] width 10 height 6
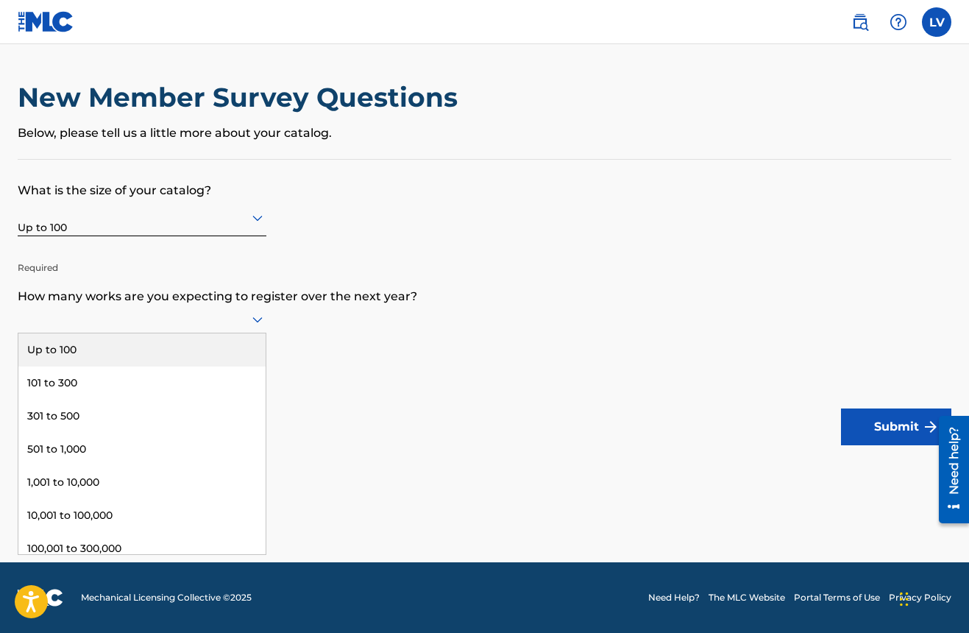
click at [100, 360] on div "Up to 100" at bounding box center [141, 349] width 247 height 33
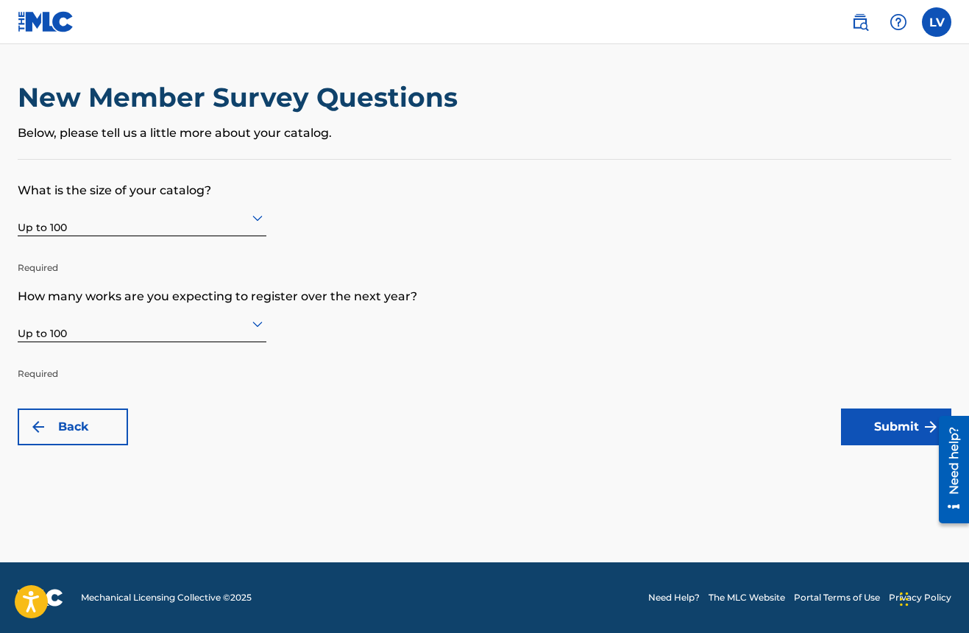
click at [887, 433] on button "Submit" at bounding box center [896, 426] width 110 height 37
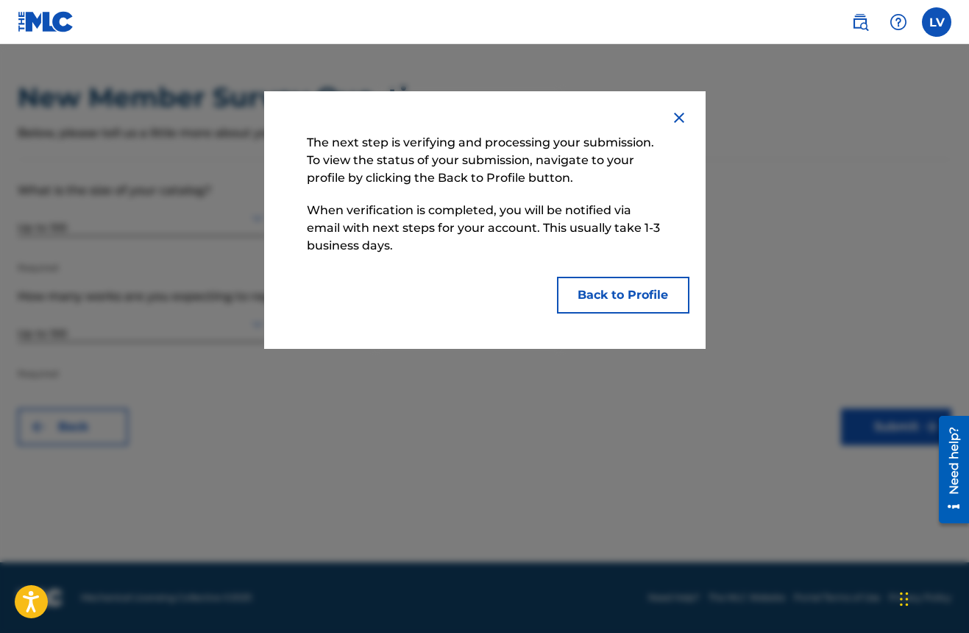
click at [600, 296] on button "Back to Profile" at bounding box center [623, 295] width 132 height 37
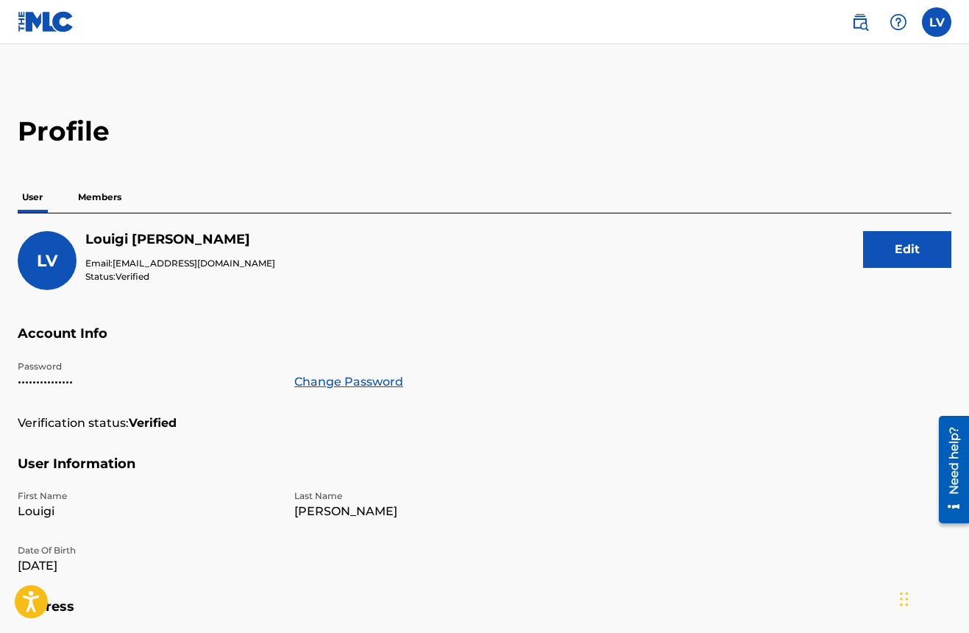
click at [102, 195] on p "Members" at bounding box center [100, 197] width 52 height 31
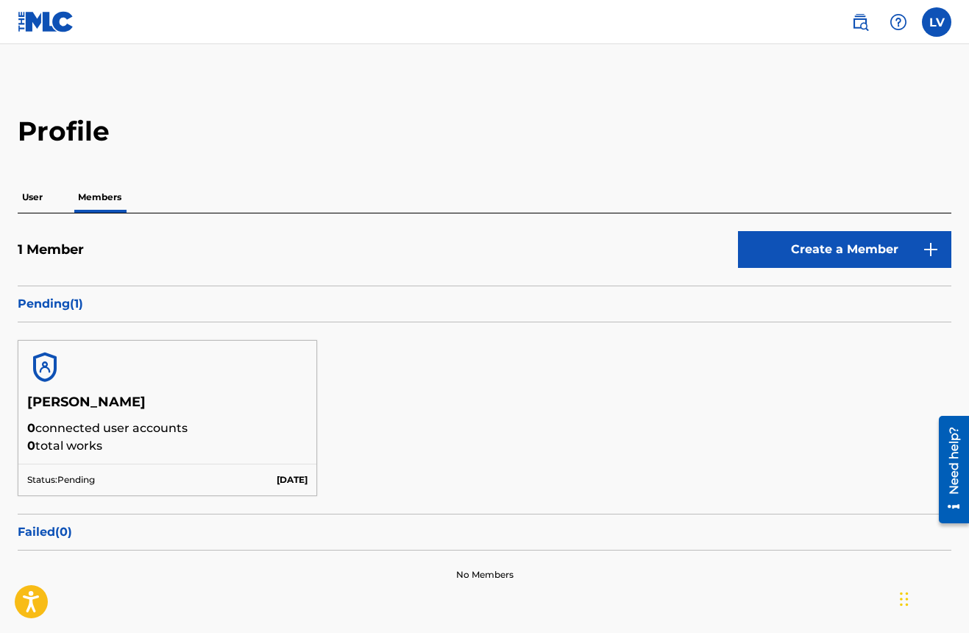
click at [29, 196] on p "User" at bounding box center [32, 197] width 29 height 31
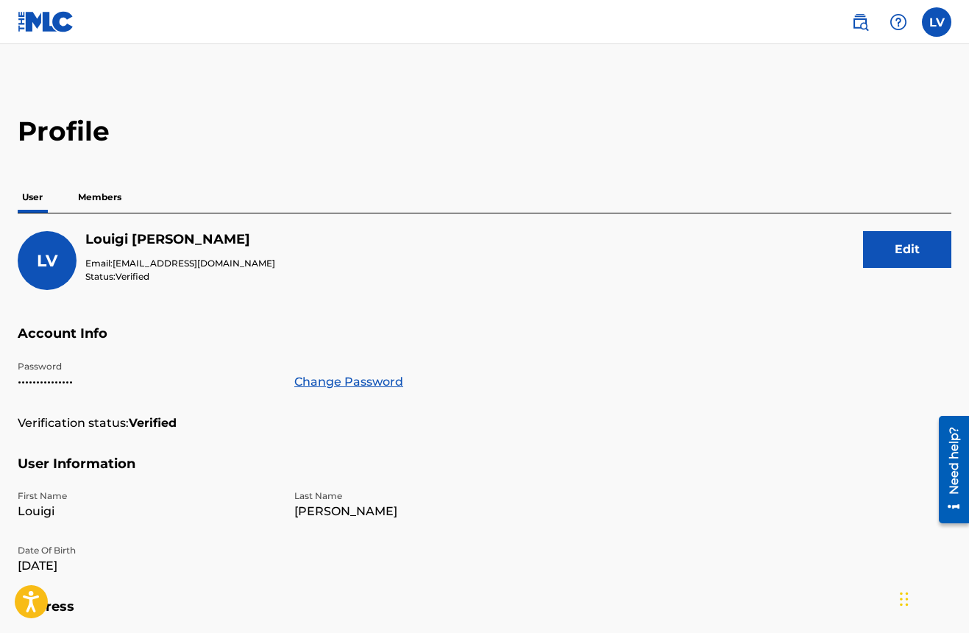
click at [940, 22] on label at bounding box center [936, 21] width 29 height 29
click at [937, 22] on input "LV [PERSON_NAME] [EMAIL_ADDRESS][DOMAIN_NAME] Notification Preferences Profile …" at bounding box center [937, 22] width 0 height 0
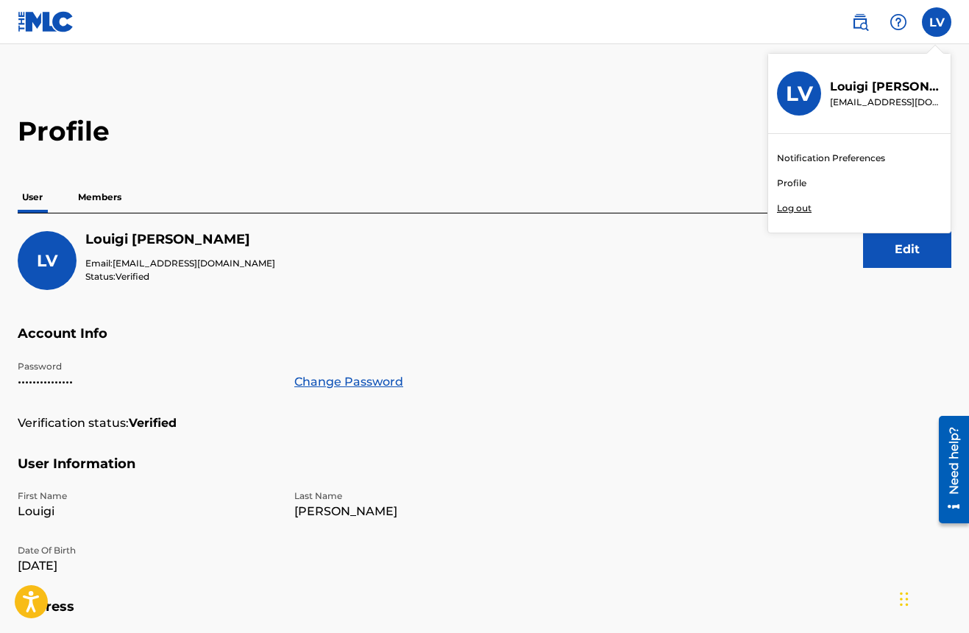
click at [795, 182] on link "Profile" at bounding box center [791, 183] width 29 height 13
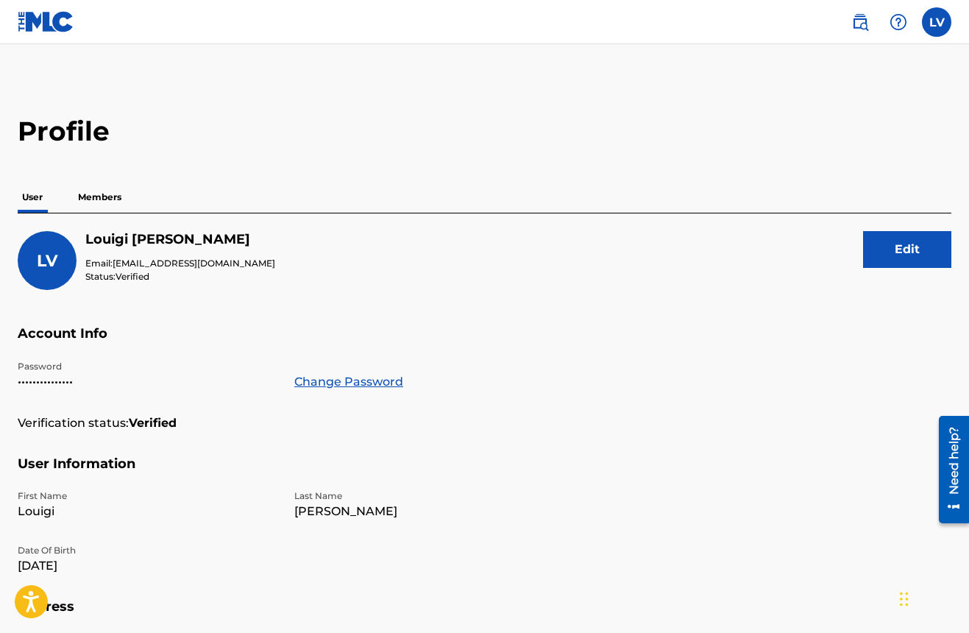
click at [875, 251] on button "Edit" at bounding box center [907, 249] width 88 height 37
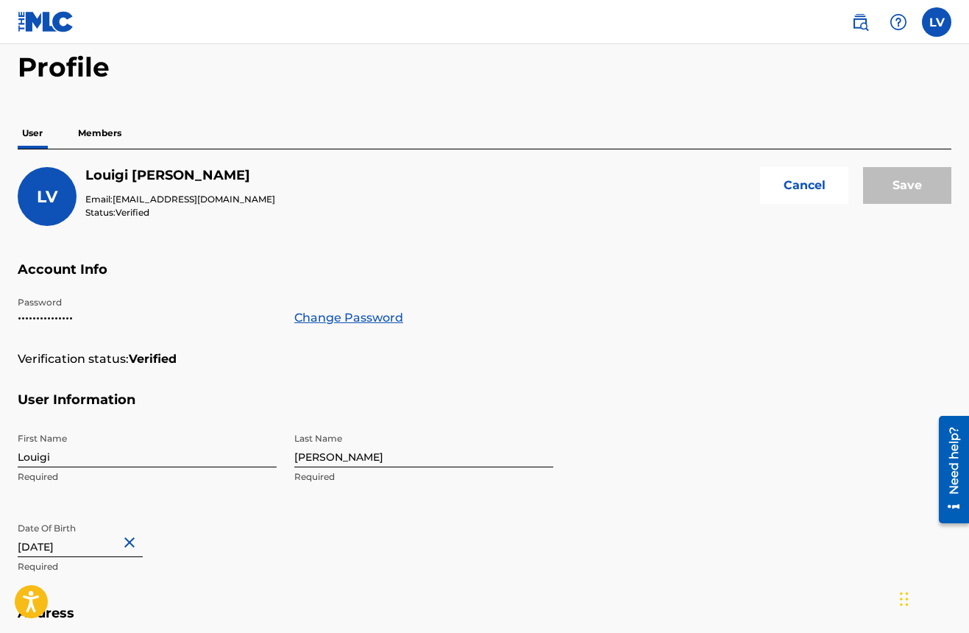
scroll to position [49, 0]
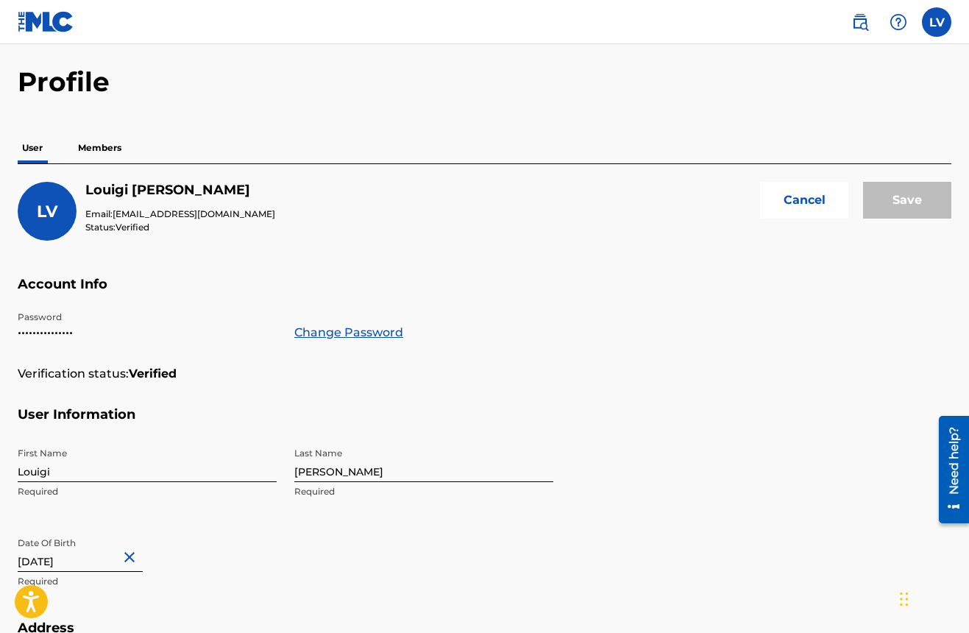
click at [46, 217] on span "LV" at bounding box center [47, 212] width 21 height 20
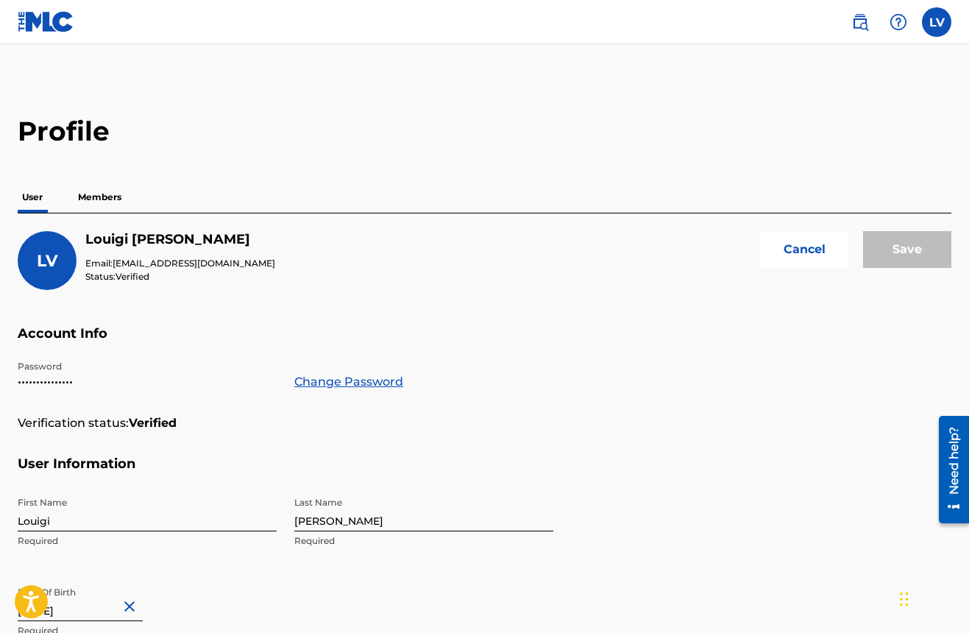
scroll to position [0, 0]
click at [804, 253] on button "Cancel" at bounding box center [804, 249] width 88 height 37
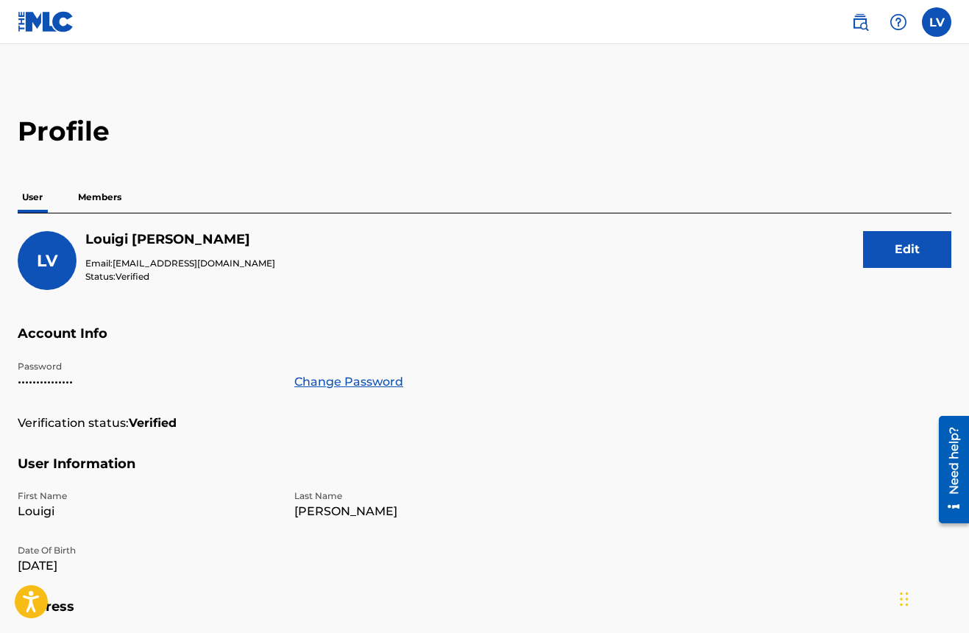
click at [49, 21] on img at bounding box center [46, 21] width 57 height 21
